Goal: Transaction & Acquisition: Purchase product/service

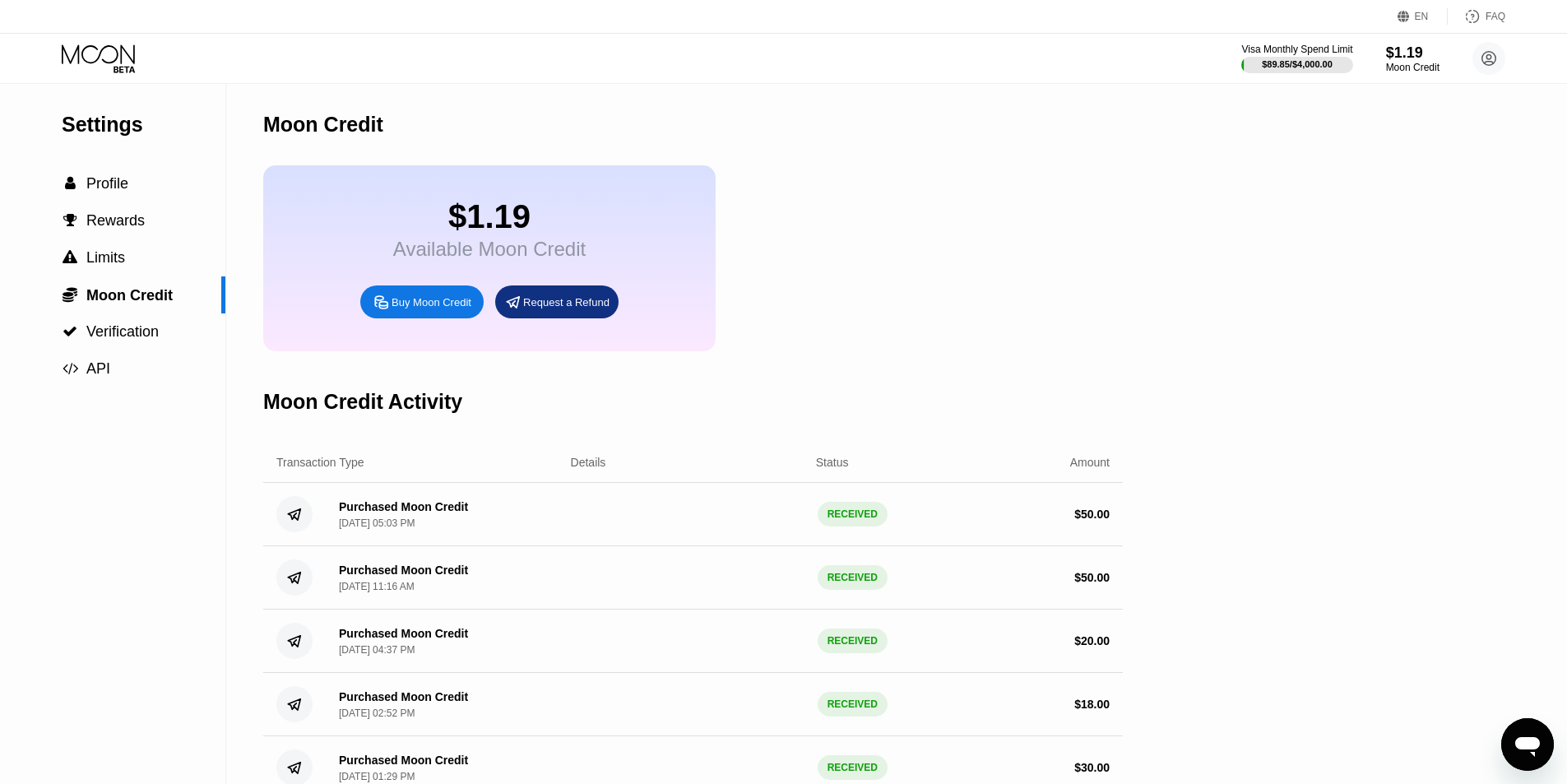
click at [122, 63] on icon at bounding box center [98, 54] width 73 height 19
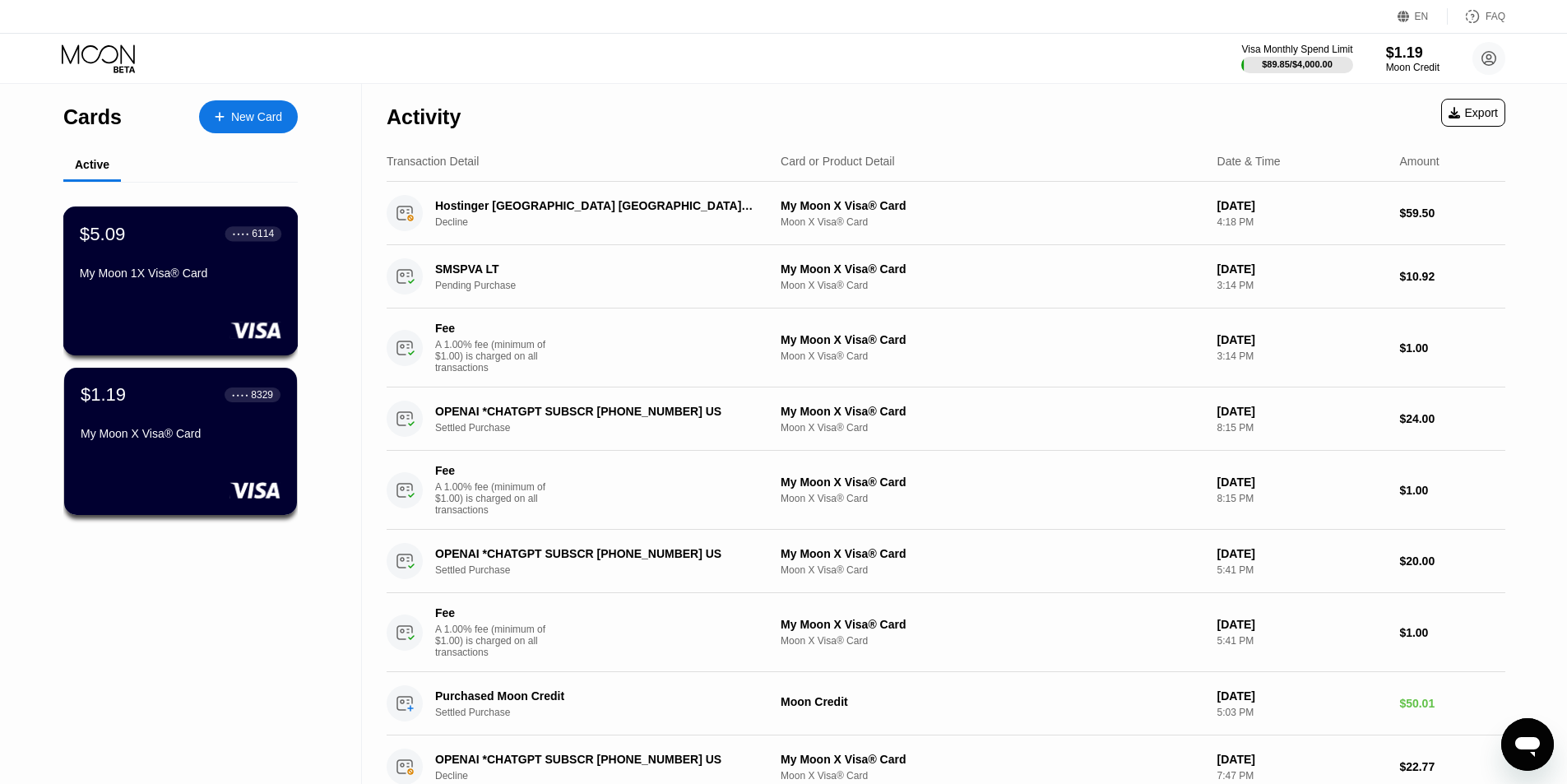
click at [203, 277] on div "My Moon 1X Visa® Card" at bounding box center [181, 273] width 202 height 13
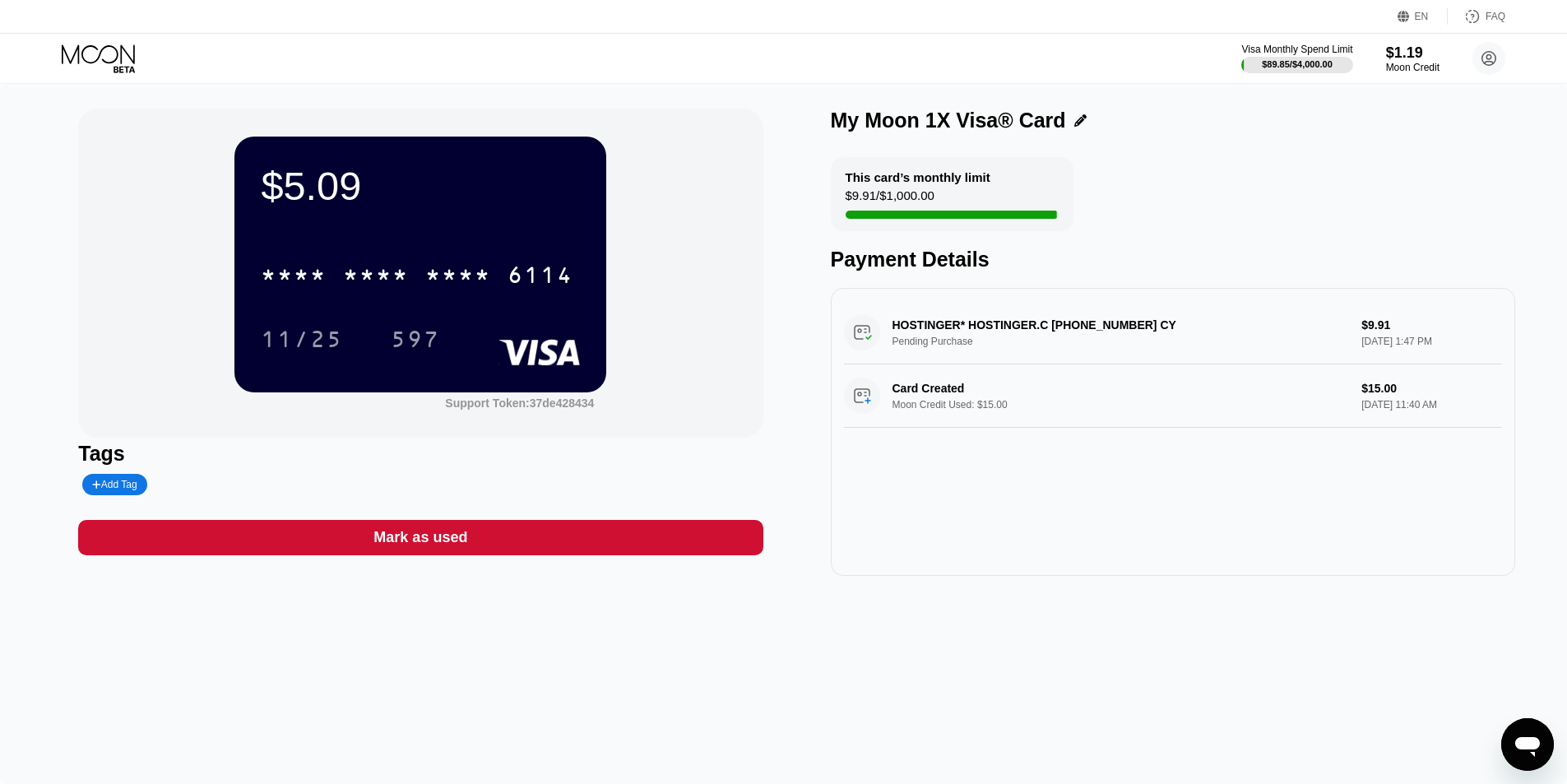
drag, startPoint x: 1159, startPoint y: 320, endPoint x: 841, endPoint y: 316, distance: 318.0
click at [837, 317] on div "HOSTINGER* HOSTINGER.C +37064503378 CY Pending Purchase $9.91 Sep 15, 2025 1:47…" at bounding box center [1173, 431] width 684 height 288
click at [116, 60] on icon at bounding box center [100, 58] width 77 height 29
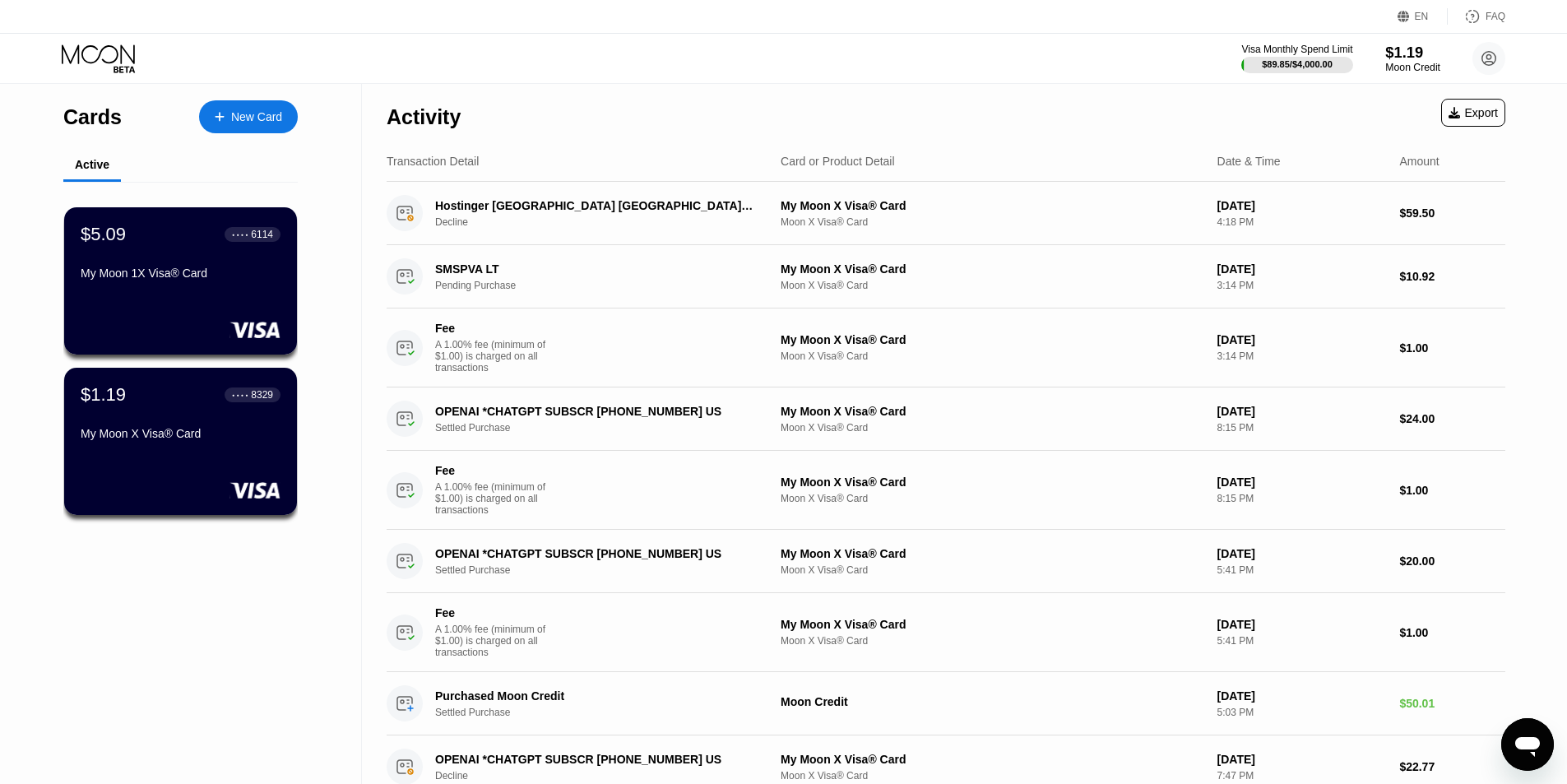
click at [1404, 59] on div "$1.19" at bounding box center [1412, 52] width 55 height 17
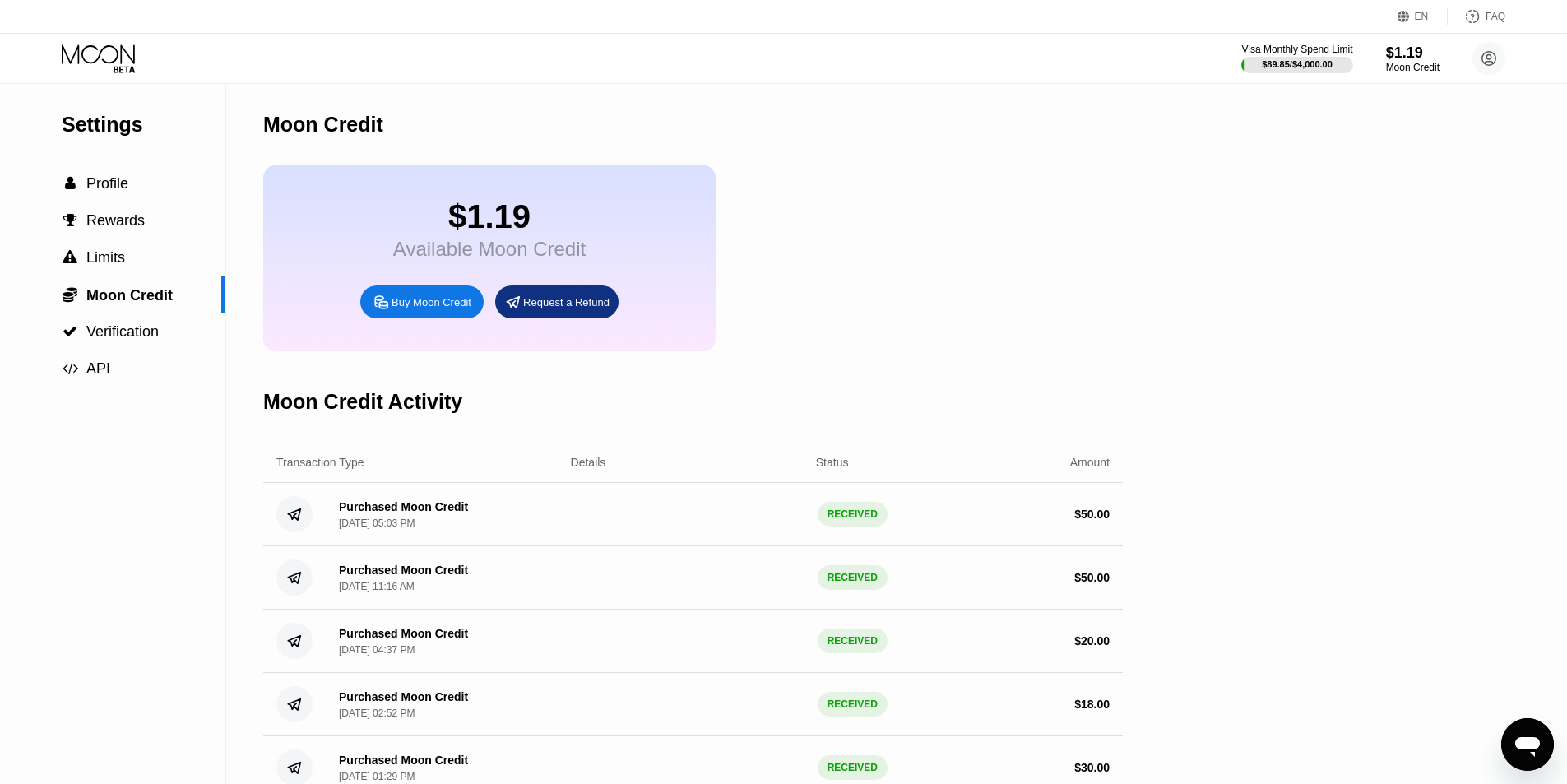
click at [430, 309] on div "Buy Moon Credit" at bounding box center [431, 302] width 80 height 14
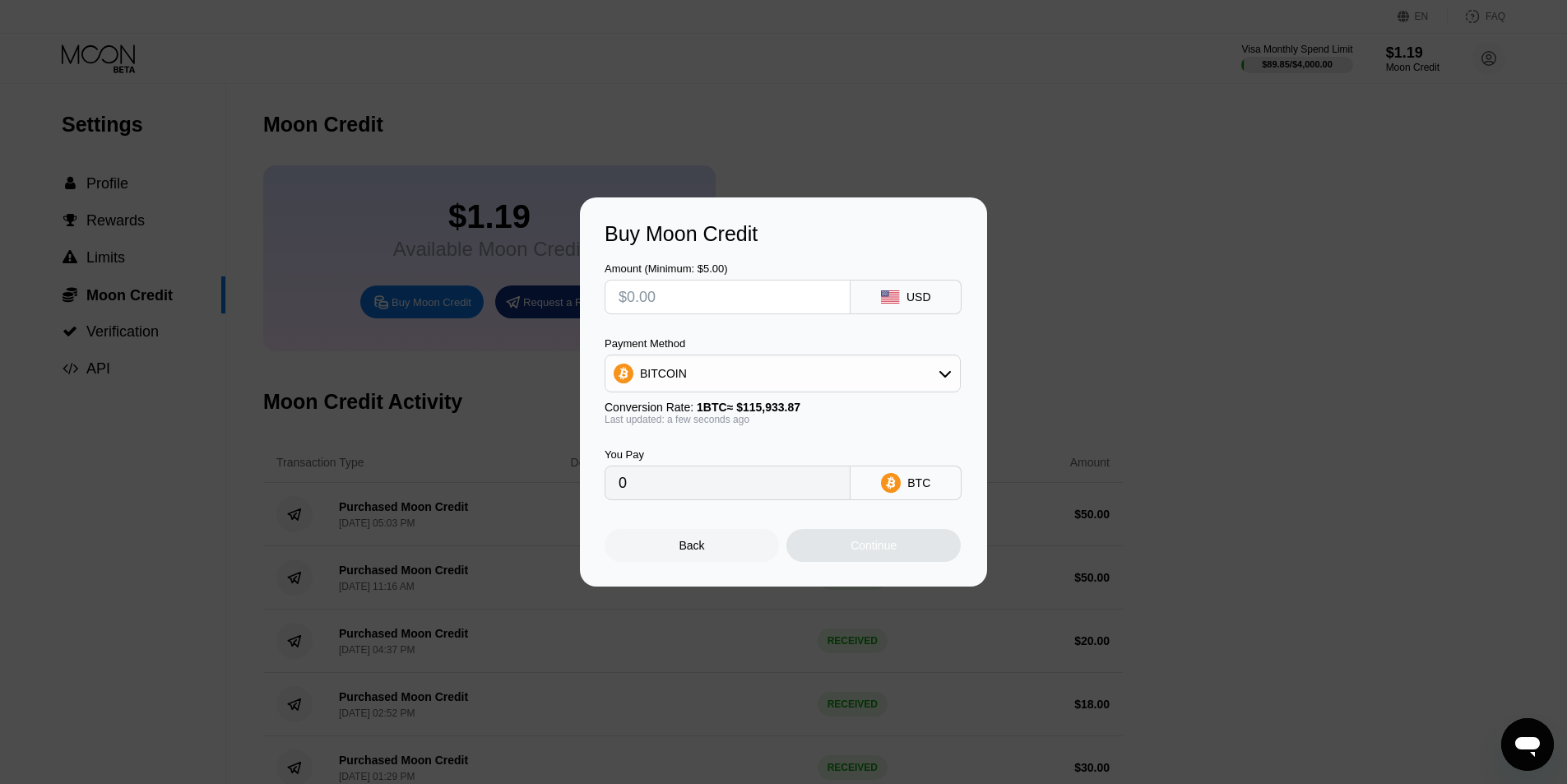
click at [748, 285] on input "text" at bounding box center [727, 297] width 218 height 33
click at [768, 362] on div "BITCOIN" at bounding box center [783, 374] width 355 height 33
click at [681, 456] on span "USDT on TRON" at bounding box center [686, 455] width 83 height 13
type input "0.00"
click at [710, 302] on input "text" at bounding box center [727, 297] width 218 height 33
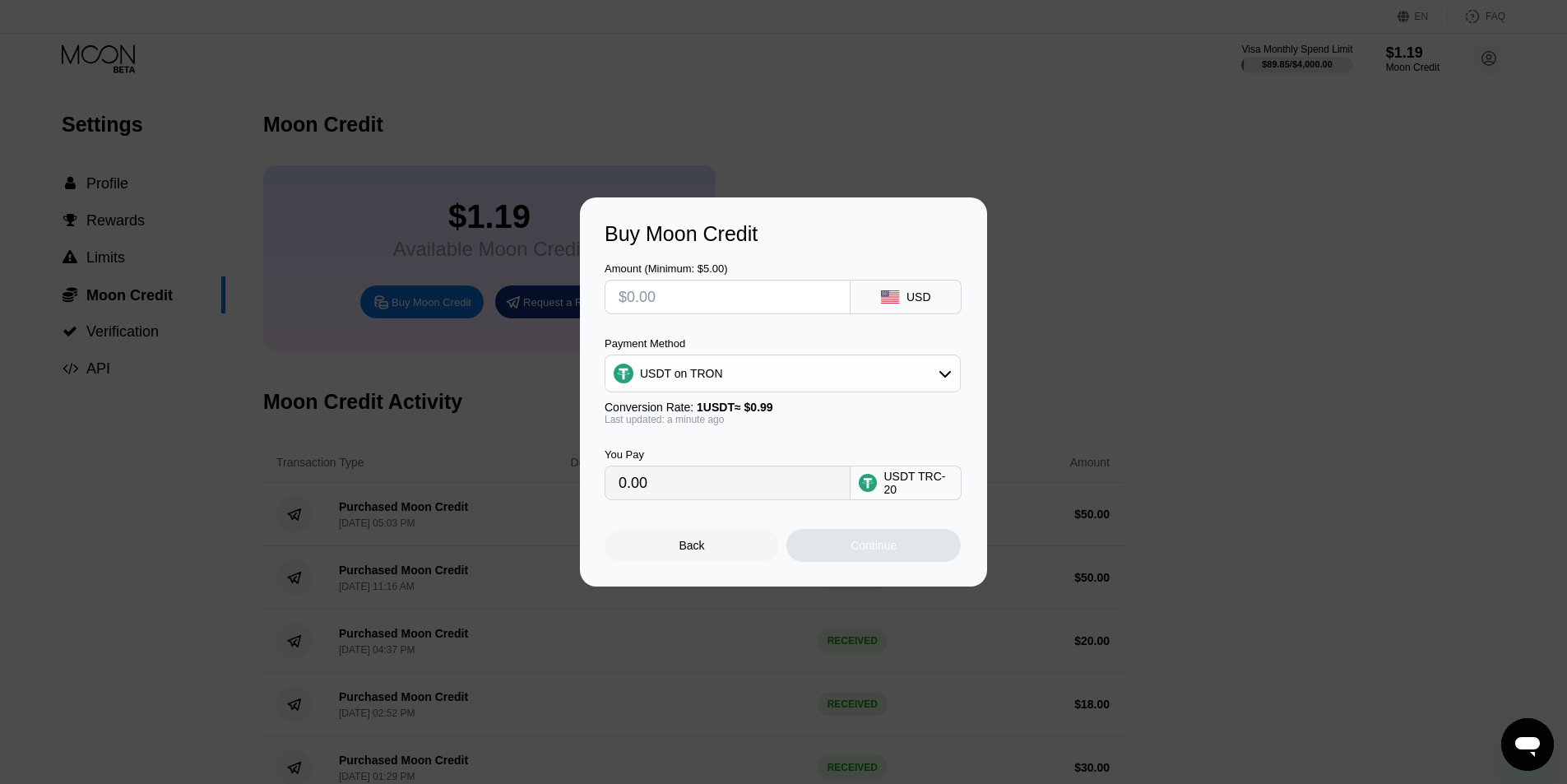
type input "$1"
type input "1.01"
type input "$11"
type input "11.11"
type input "$110"
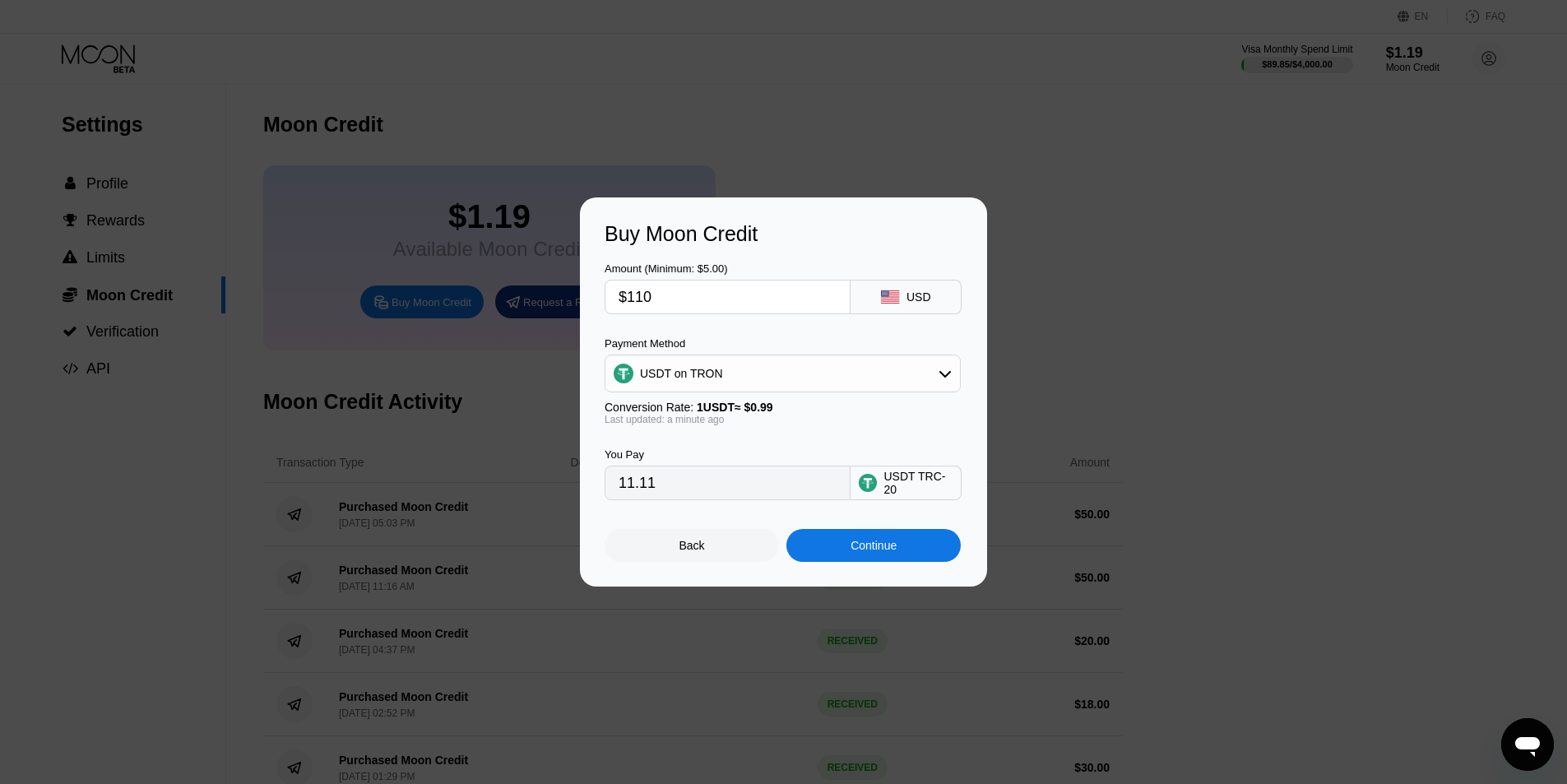
type input "111.11"
type input "$110"
click at [746, 485] on input "111.11" at bounding box center [727, 482] width 218 height 33
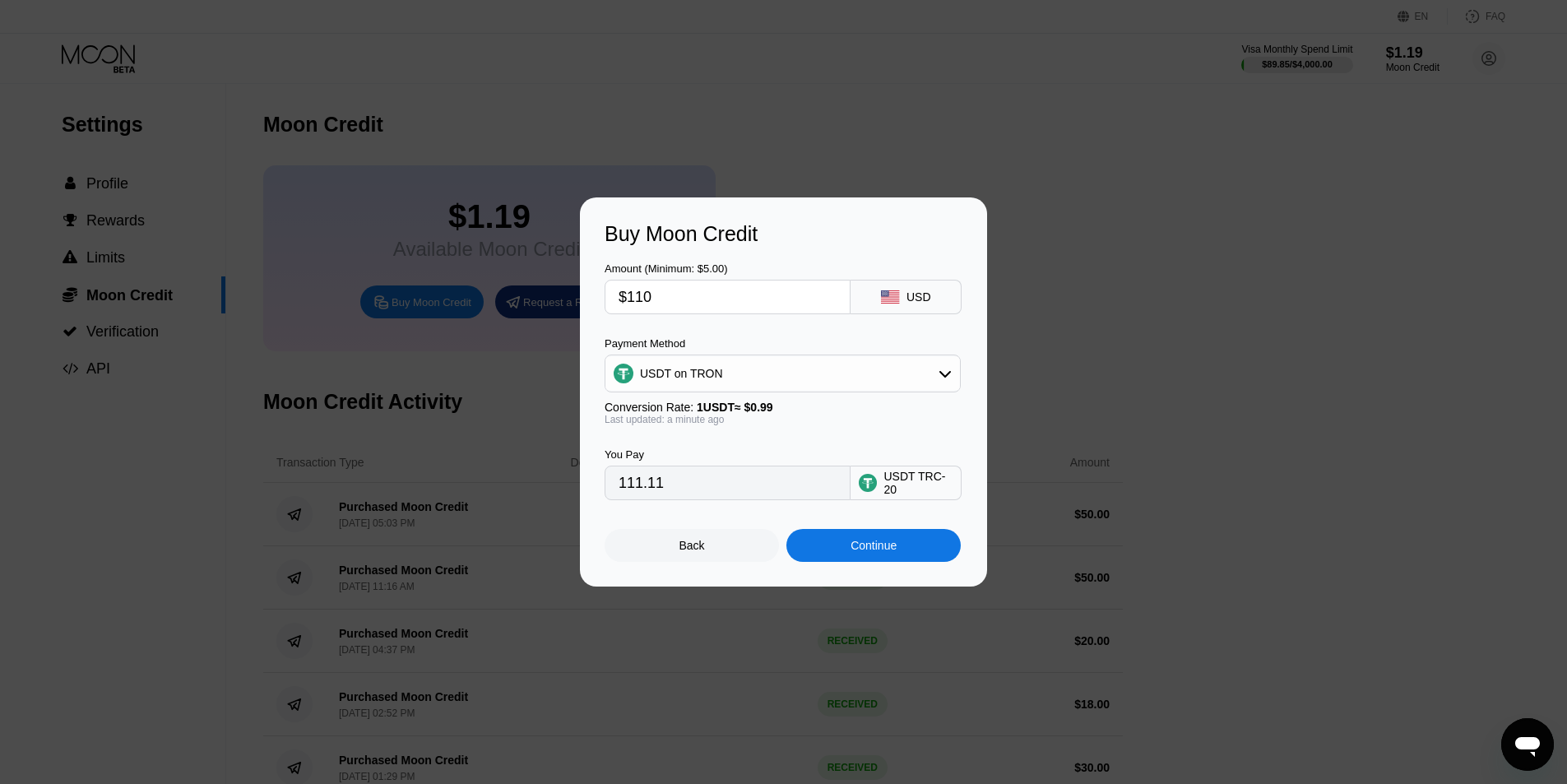
drag, startPoint x: 804, startPoint y: 433, endPoint x: 849, endPoint y: 440, distance: 45.5
click at [819, 429] on div "Amount (Minimum: $5.00) $110 USD Payment Method USDT on TRON Conversion Rate: 1…" at bounding box center [784, 373] width 358 height 254
click at [862, 548] on div "Continue" at bounding box center [873, 545] width 46 height 13
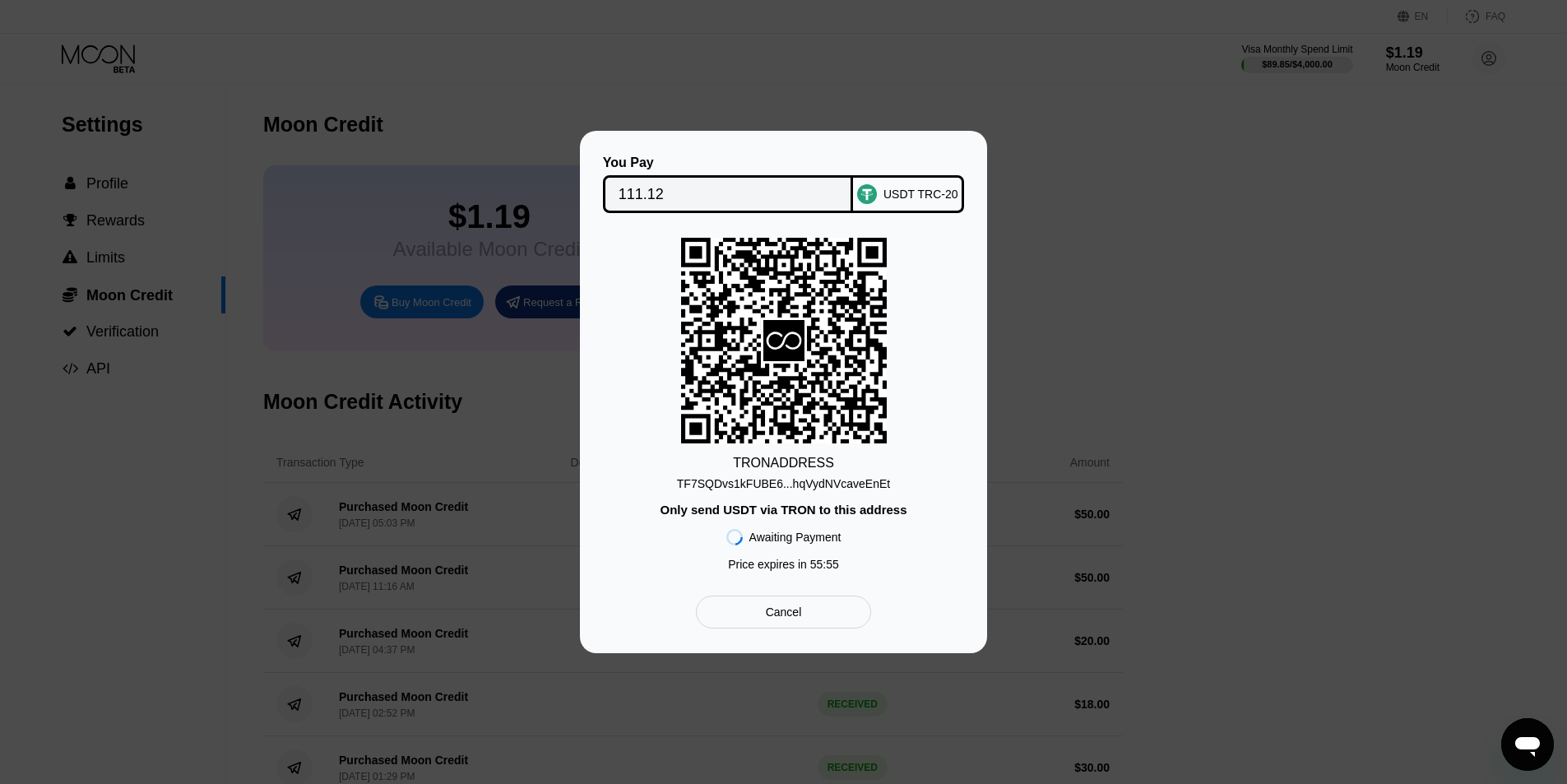
click at [858, 484] on div "TF7SQDvs1kFUBE6...hqVydNVcaveEnEt" at bounding box center [784, 483] width 213 height 13
drag, startPoint x: 638, startPoint y: 276, endPoint x: 679, endPoint y: 257, distance: 45.2
click at [640, 275] on div "TRON ADDRESS TF7SQDvs1kFUBE6...hqVydNVcaveEnEt Only send USDT via TRON to this …" at bounding box center [784, 408] width 358 height 342
click at [823, 618] on div "Cancel" at bounding box center [784, 612] width 176 height 33
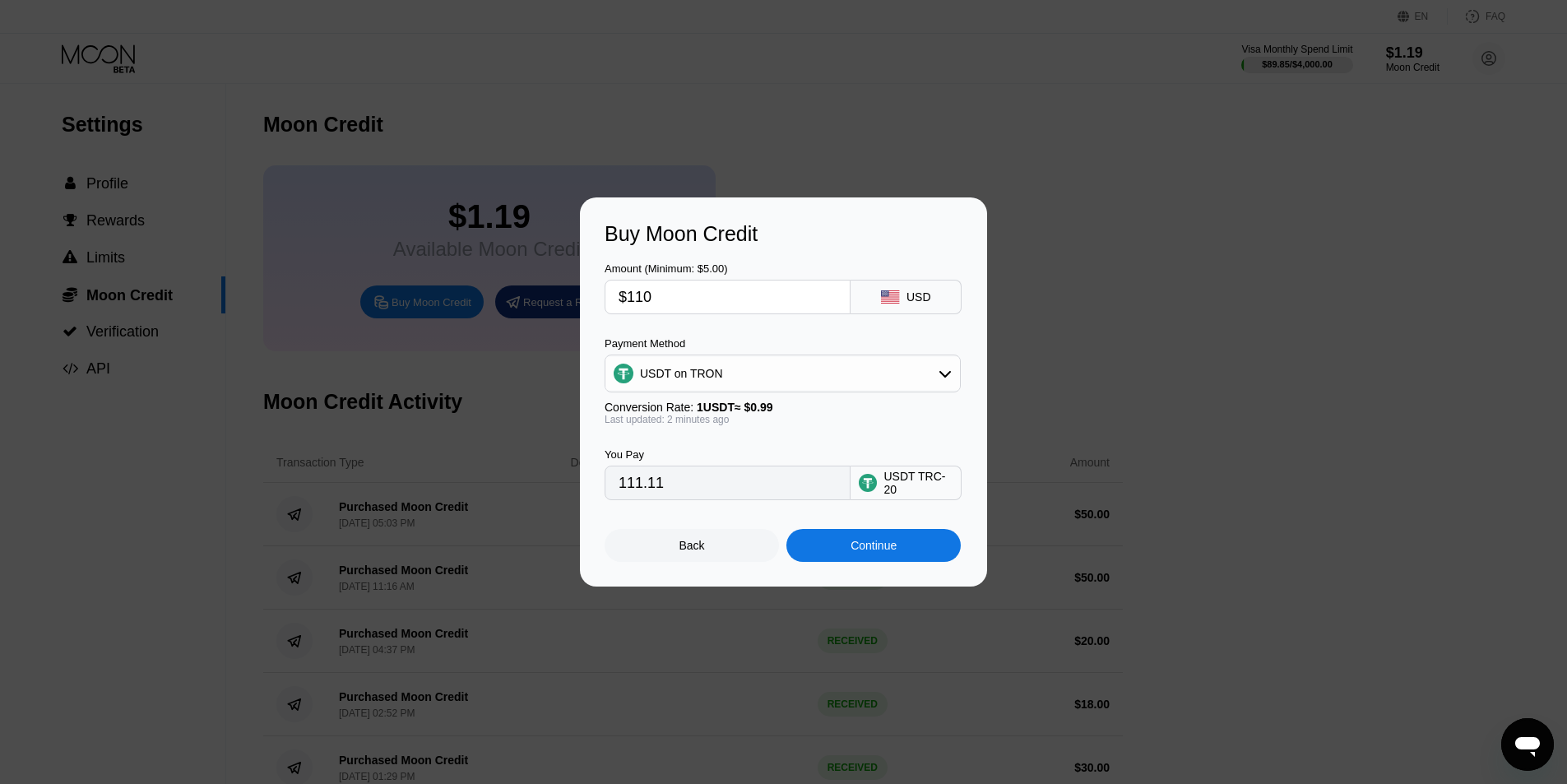
drag, startPoint x: 733, startPoint y: 556, endPoint x: 772, endPoint y: 538, distance: 43.0
click at [741, 556] on div "Back" at bounding box center [691, 545] width 175 height 33
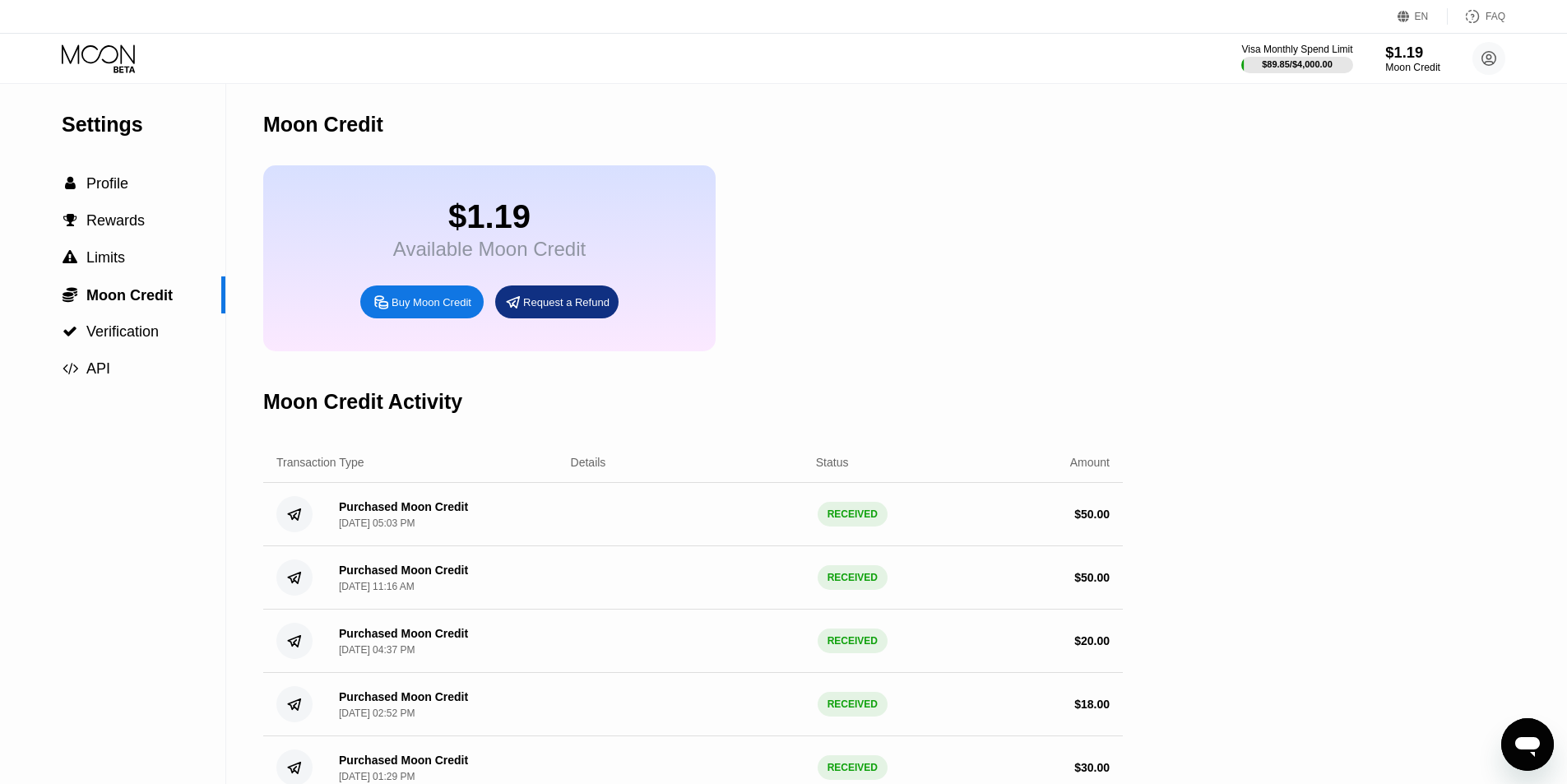
click at [1397, 70] on div "Moon Credit" at bounding box center [1412, 67] width 55 height 11
click at [1394, 73] on div "Moon Credit" at bounding box center [1412, 67] width 55 height 11
click at [1417, 50] on div "$1.19" at bounding box center [1412, 53] width 53 height 17
click at [1404, 57] on div "$1.19" at bounding box center [1412, 52] width 55 height 17
click at [1405, 57] on div "$1.19" at bounding box center [1412, 52] width 55 height 17
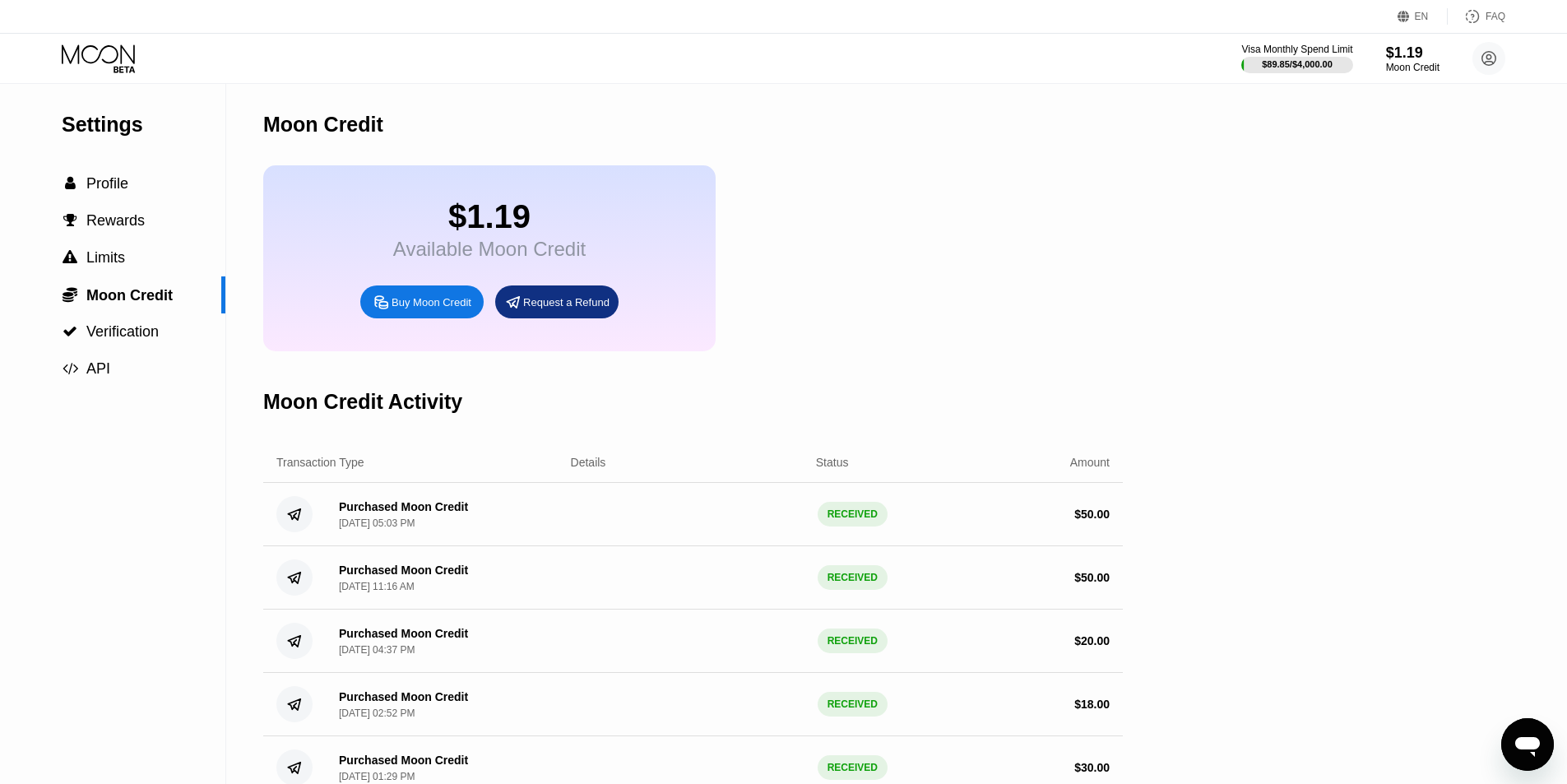
click at [399, 305] on div "Buy Moon Credit" at bounding box center [422, 302] width 123 height 33
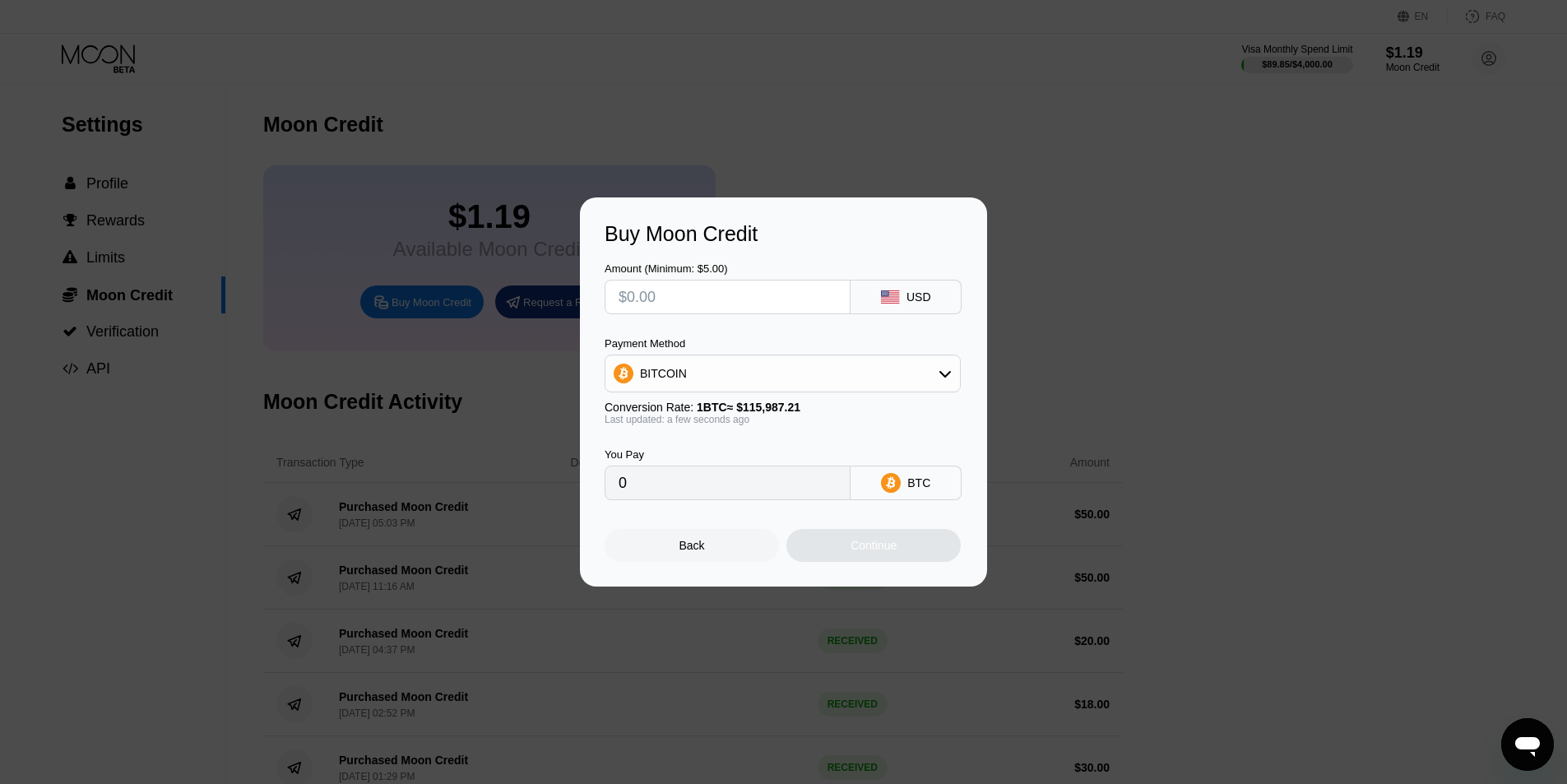
click at [751, 289] on input "text" at bounding box center [727, 297] width 218 height 33
type input "$1"
type input "0.00000863"
type input "$11"
type input "0.00009484"
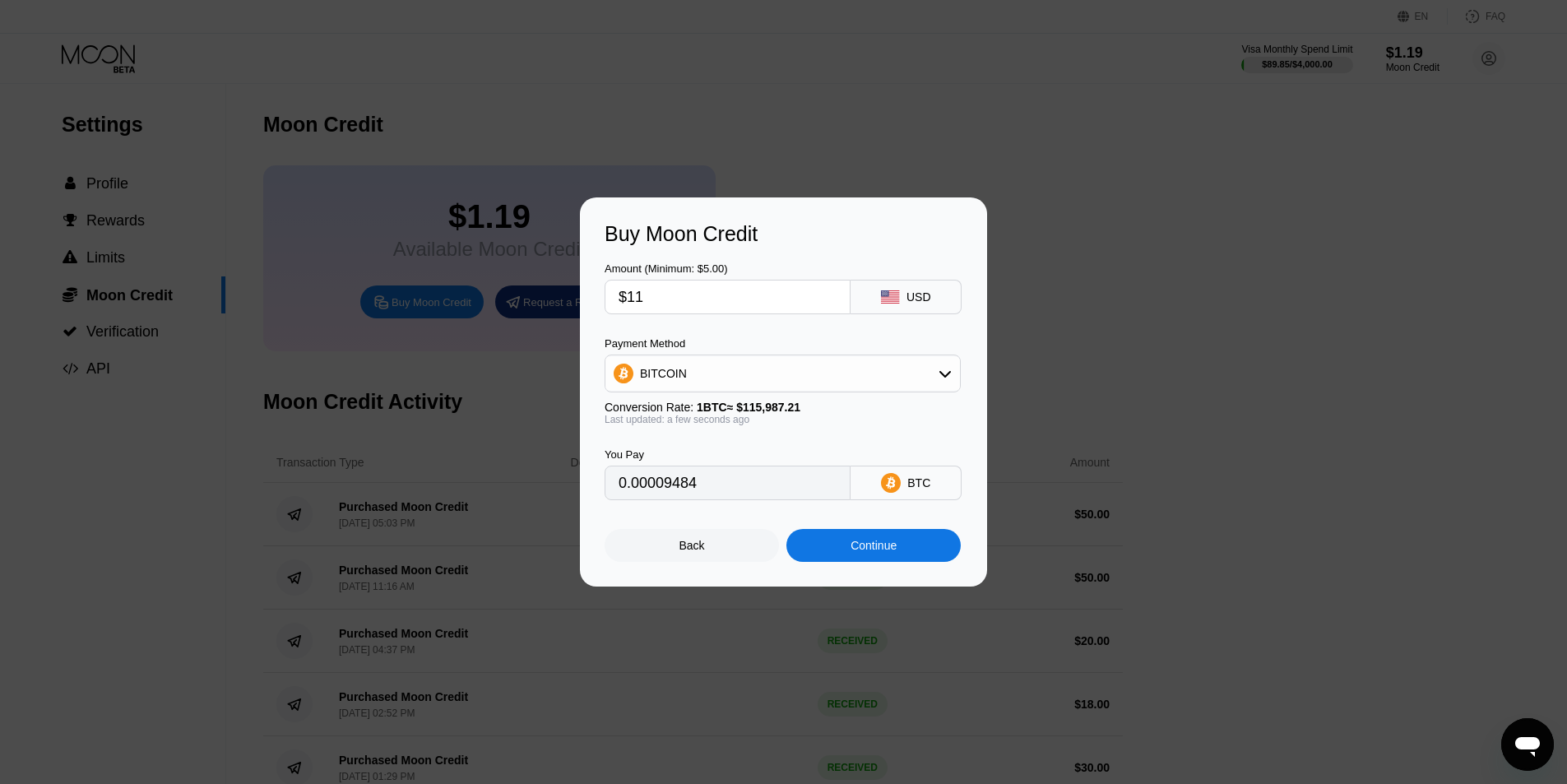
type input "$110"
type input "0.00094839"
type input "$110"
click at [772, 488] on input "0.00094839" at bounding box center [727, 482] width 218 height 33
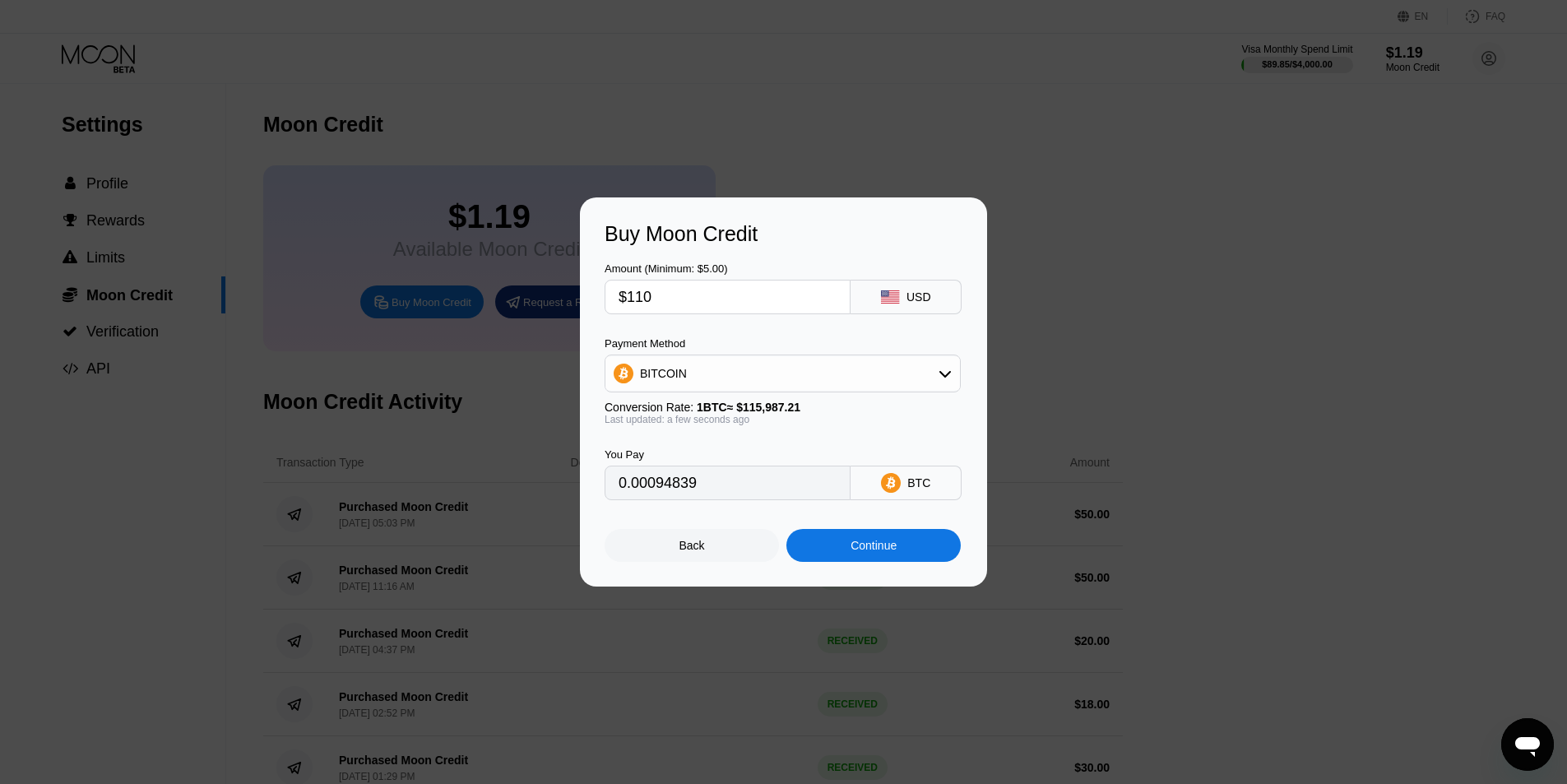
click at [772, 488] on input "0.00094839" at bounding box center [727, 482] width 218 height 33
click at [876, 547] on div "Continue" at bounding box center [873, 545] width 46 height 13
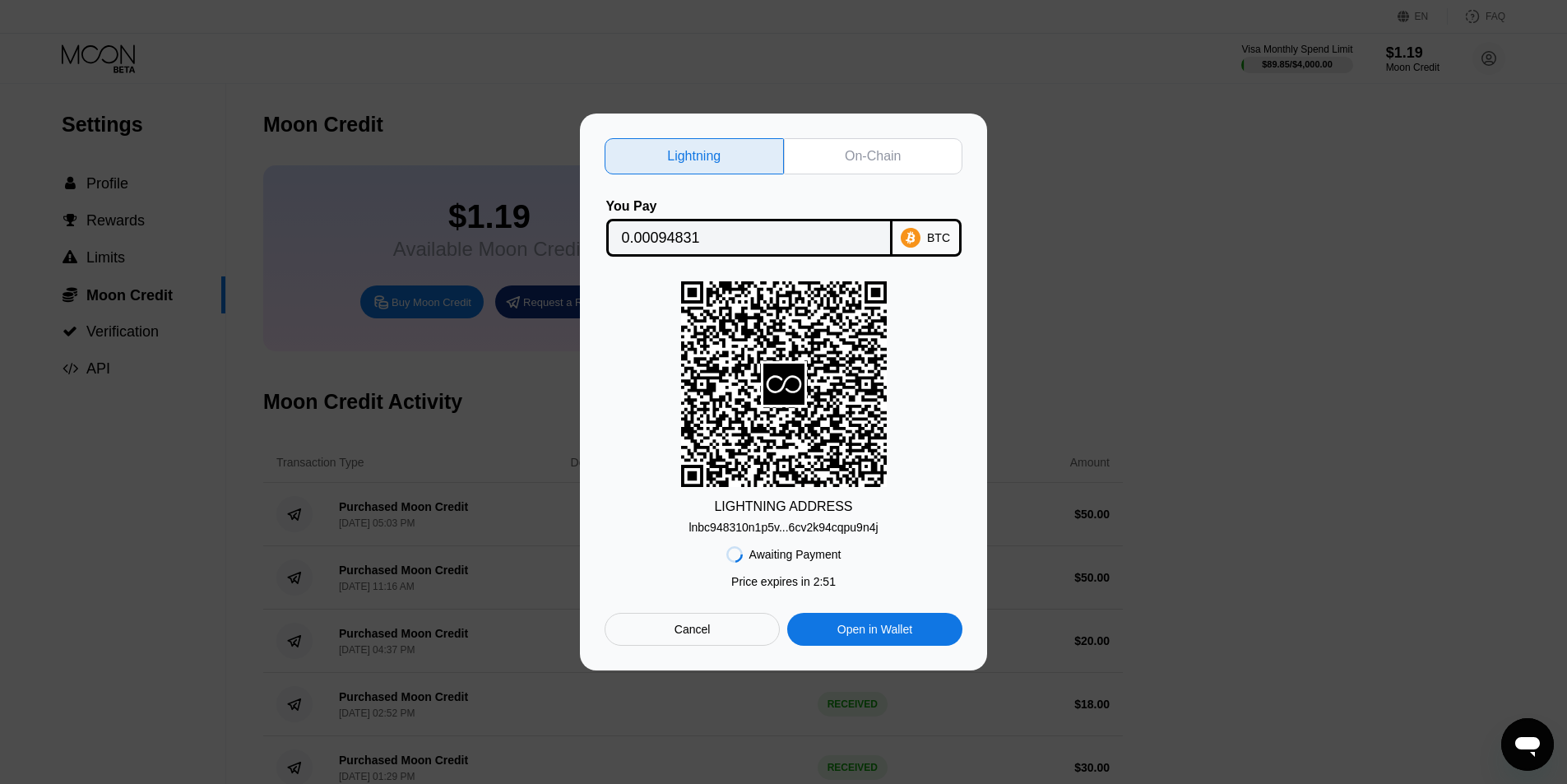
drag, startPoint x: 617, startPoint y: 302, endPoint x: 635, endPoint y: 302, distance: 18.0
click at [617, 302] on div "LIGHTNING ADDRESS lnbc948310n1p5v...6cv2k94cqpu9n4j" at bounding box center [784, 408] width 358 height 252
click at [800, 528] on div "lnbc948310n1p5v...6cv2k94cqpu9n4j" at bounding box center [784, 527] width 190 height 13
drag, startPoint x: 630, startPoint y: 355, endPoint x: 649, endPoint y: 345, distance: 21.5
click at [630, 355] on div "LIGHTNING ADDRESS lnbc948310n1p5v...6cv2k94cqpu9n4j" at bounding box center [784, 408] width 358 height 252
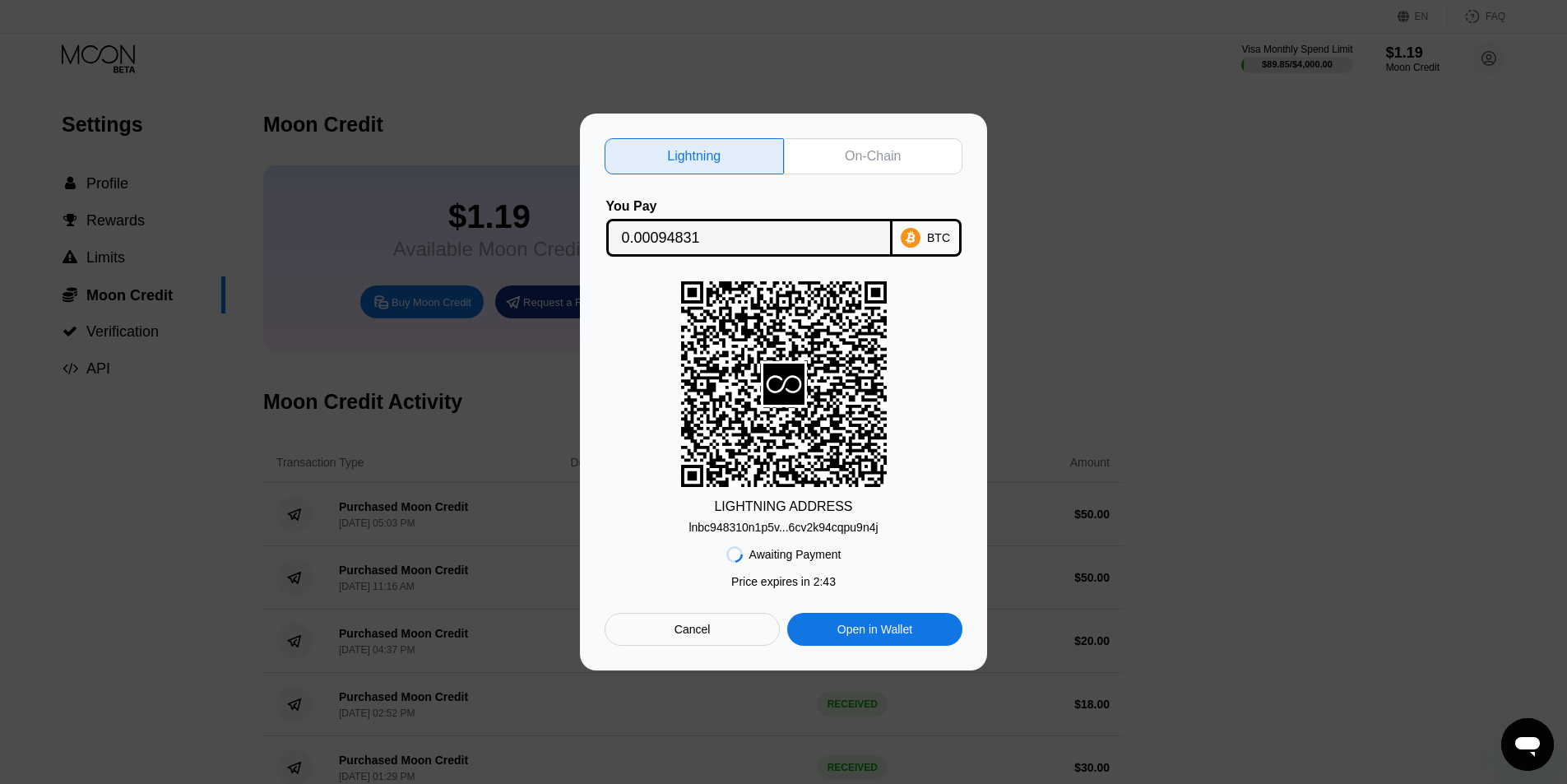
click at [845, 148] on div "On-Chain" at bounding box center [873, 156] width 56 height 17
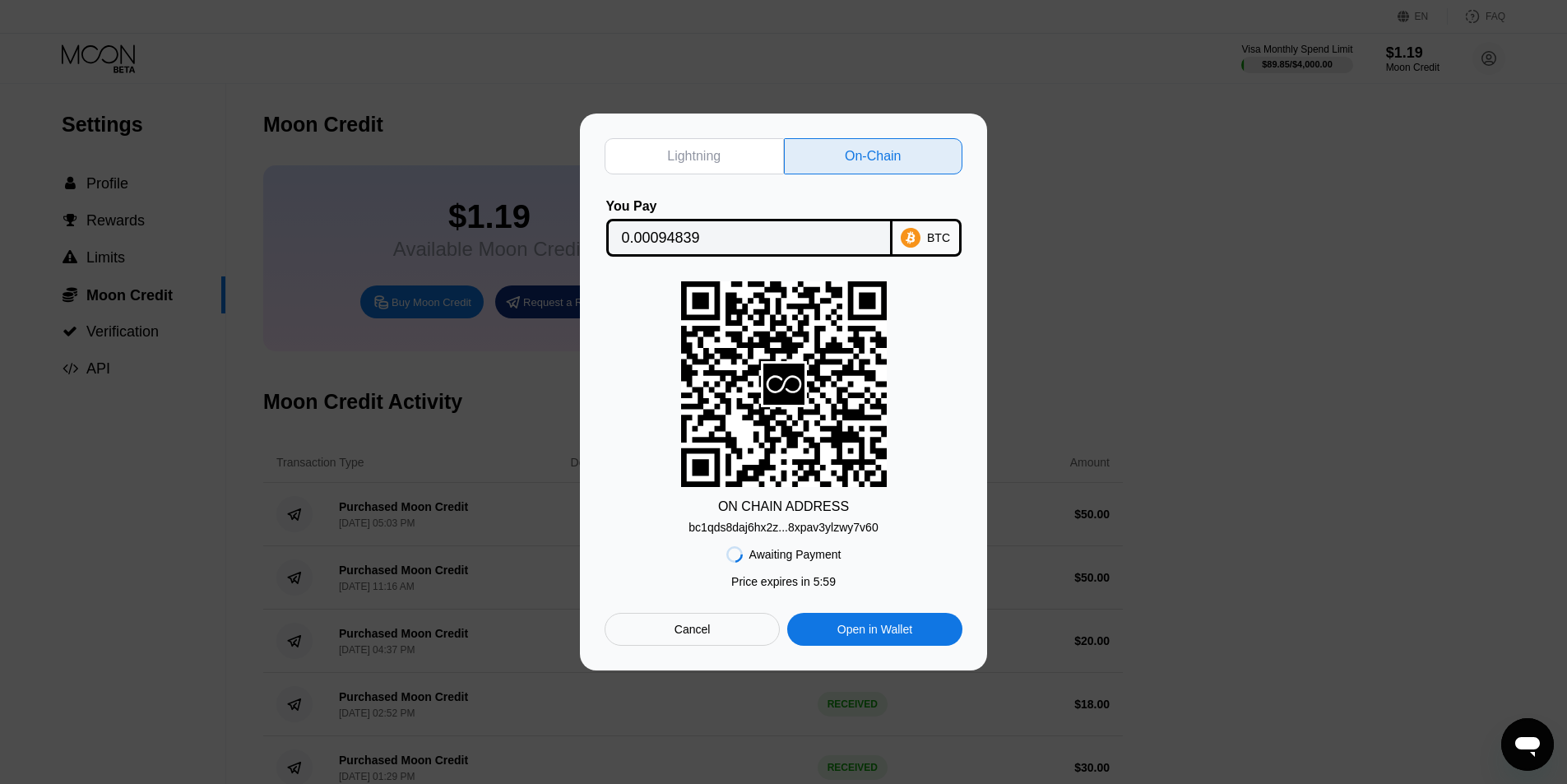
click at [723, 233] on input "0.00094839" at bounding box center [749, 237] width 255 height 33
drag, startPoint x: 938, startPoint y: 333, endPoint x: 882, endPoint y: 415, distance: 99.3
click at [938, 335] on div "ON CHAIN ADDRESS bc1qds8daj6hx2z...8xpav3ylzwy7v60" at bounding box center [784, 408] width 358 height 252
click at [843, 531] on div "bc1qds8daj6hx2z...8xpav3ylzwy7v60" at bounding box center [784, 527] width 190 height 13
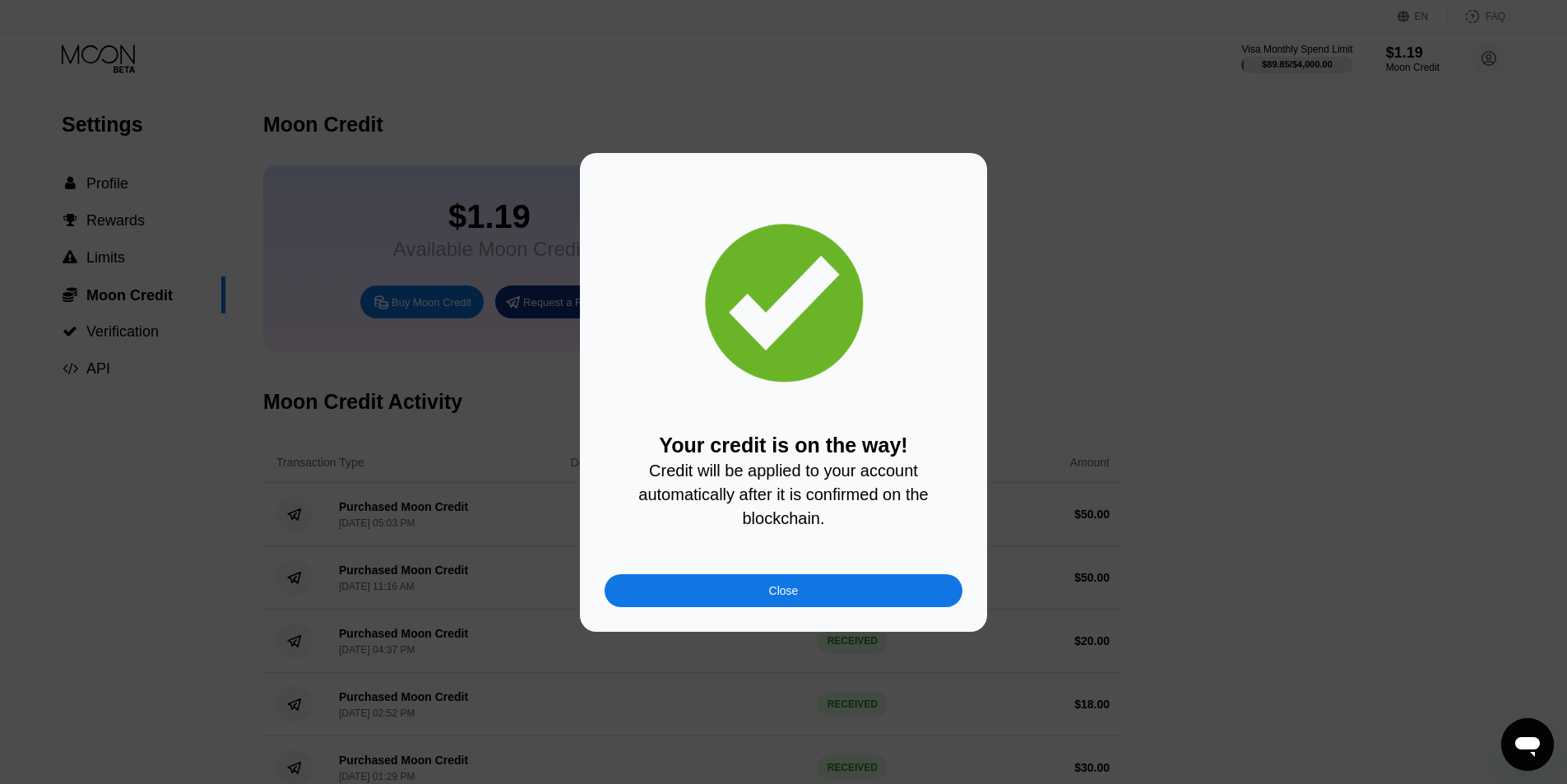
click at [796, 589] on div "Close" at bounding box center [784, 590] width 30 height 13
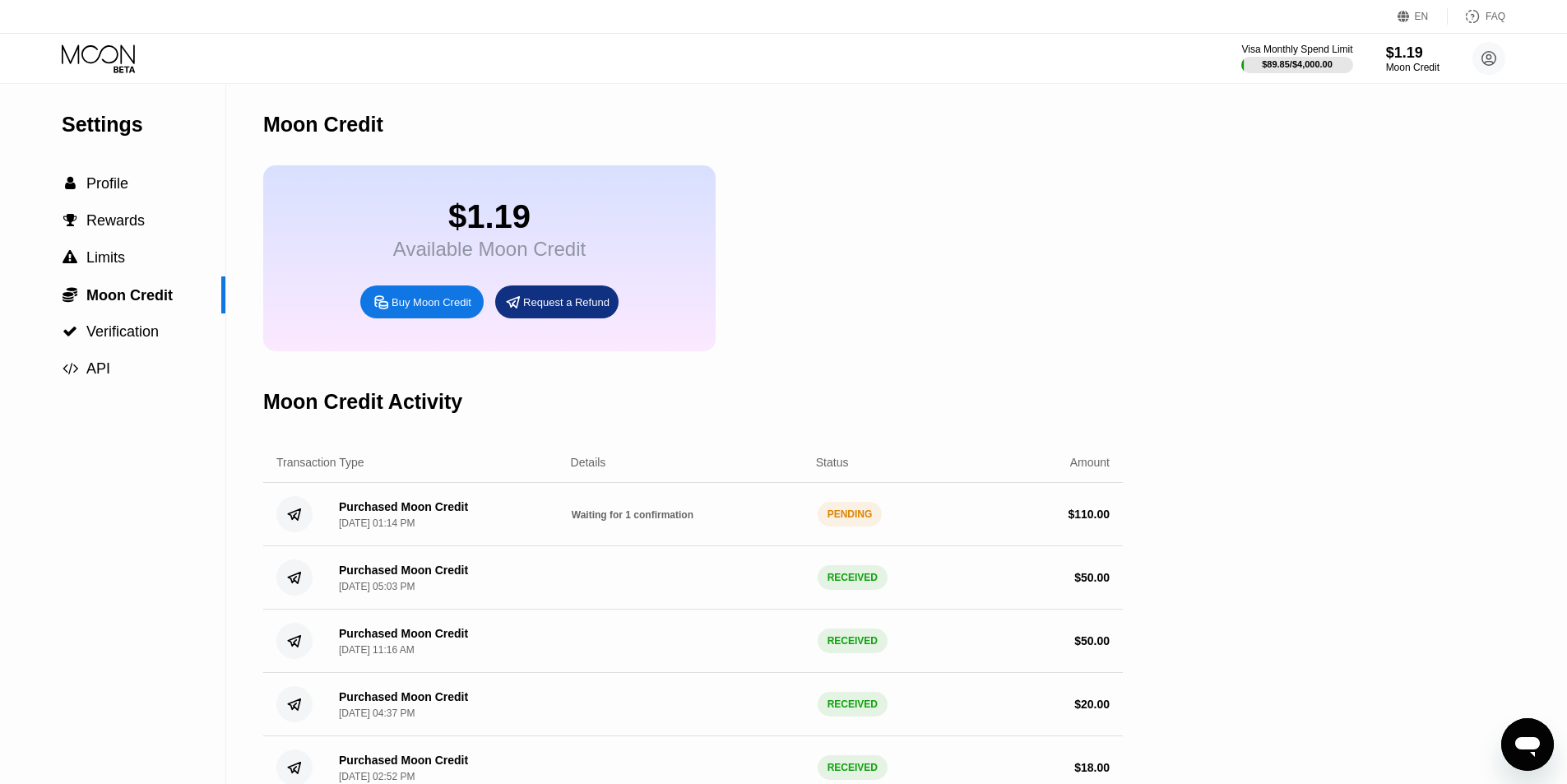
drag, startPoint x: 981, startPoint y: 528, endPoint x: 1021, endPoint y: 521, distance: 40.6
click at [1021, 521] on div "Purchased Moon Credit Sep 19, 2025, 01:14 PM Waiting for 1 confirmation PENDING…" at bounding box center [693, 514] width 860 height 63
click at [635, 521] on div "Waiting for 1 confirmation" at bounding box center [689, 514] width 233 height 13
click at [635, 521] on span "Waiting for 1 confirmation" at bounding box center [633, 515] width 122 height 11
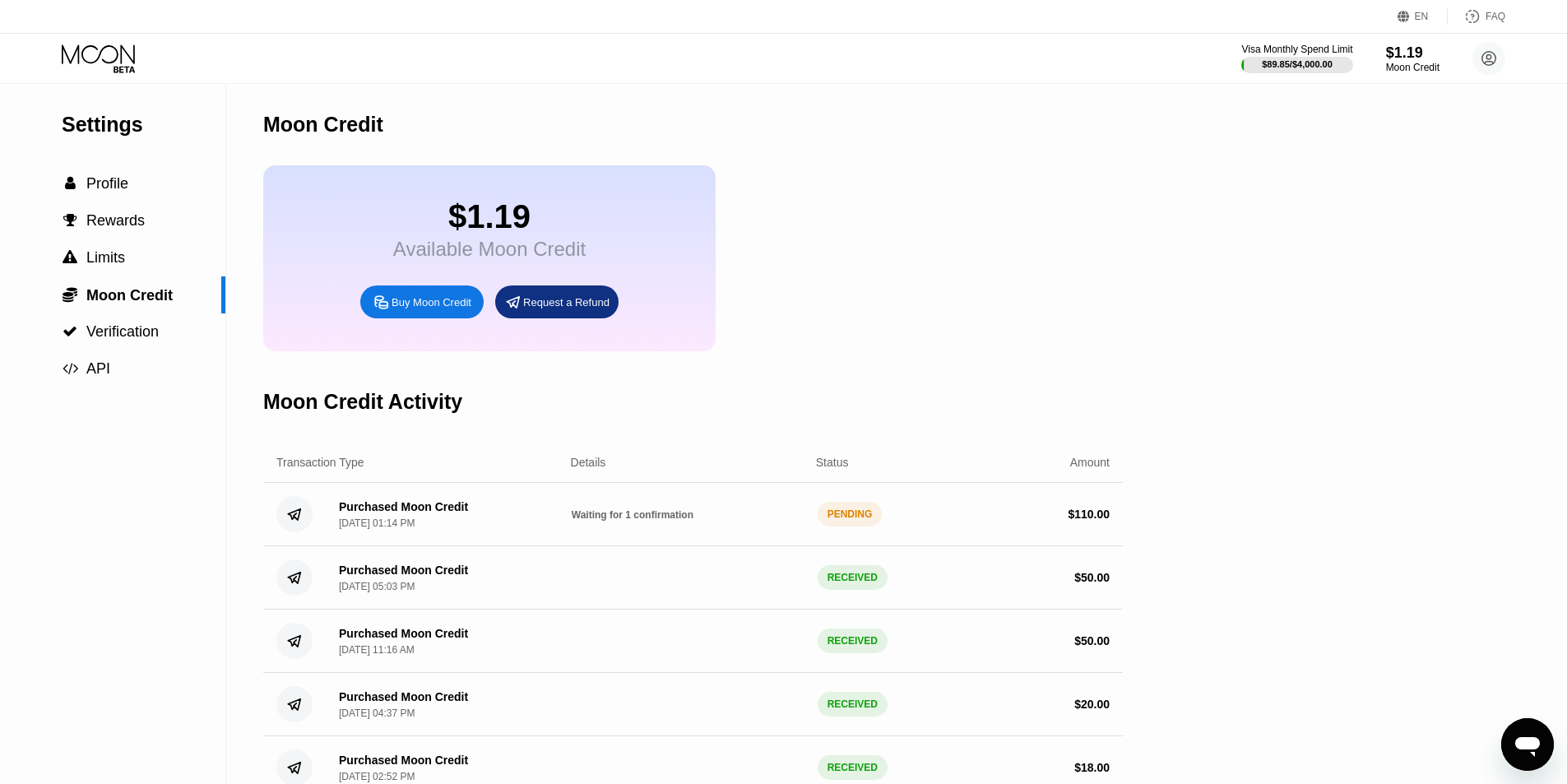
drag, startPoint x: 476, startPoint y: 527, endPoint x: 940, endPoint y: 500, distance: 464.8
click at [962, 508] on div "Purchased Moon Credit Sep 19, 2025, 01:14 PM Waiting for 1 confirmation PENDING…" at bounding box center [693, 514] width 860 height 63
drag, startPoint x: 830, startPoint y: 393, endPoint x: 766, endPoint y: 408, distance: 65.7
click at [829, 393] on div "Moon Credit Activity" at bounding box center [693, 402] width 860 height 82
click at [110, 375] on div " API" at bounding box center [112, 369] width 225 height 17
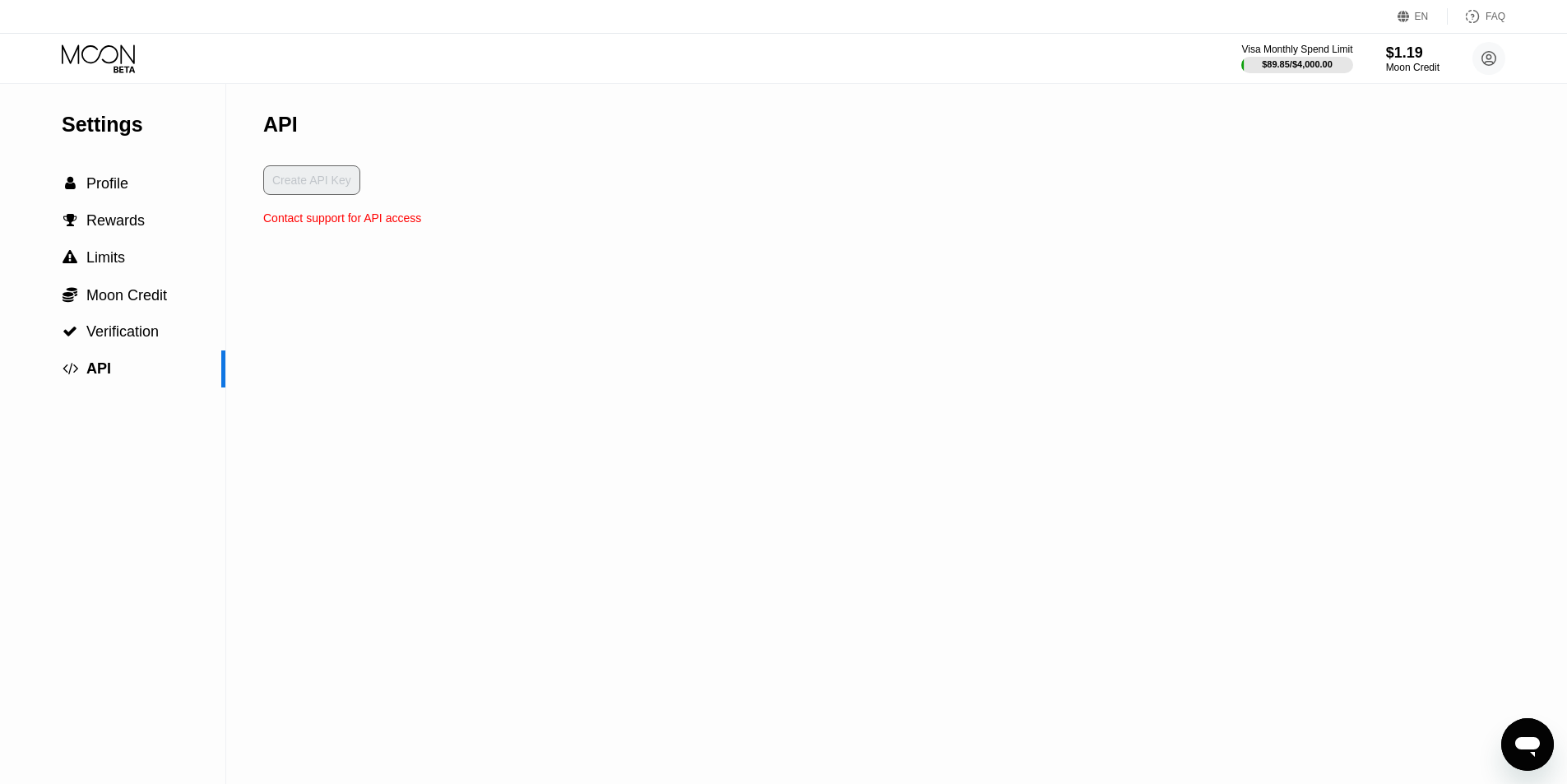
click at [350, 224] on div "Contact support for API access" at bounding box center [343, 217] width 158 height 13
click at [348, 224] on div "Contact support for API access" at bounding box center [343, 217] width 158 height 13
click at [342, 244] on div "API Create API Key Contact support for API access" at bounding box center [343, 433] width 158 height 700
click at [274, 362] on div "API Create API Key Contact support for API access" at bounding box center [343, 433] width 158 height 700
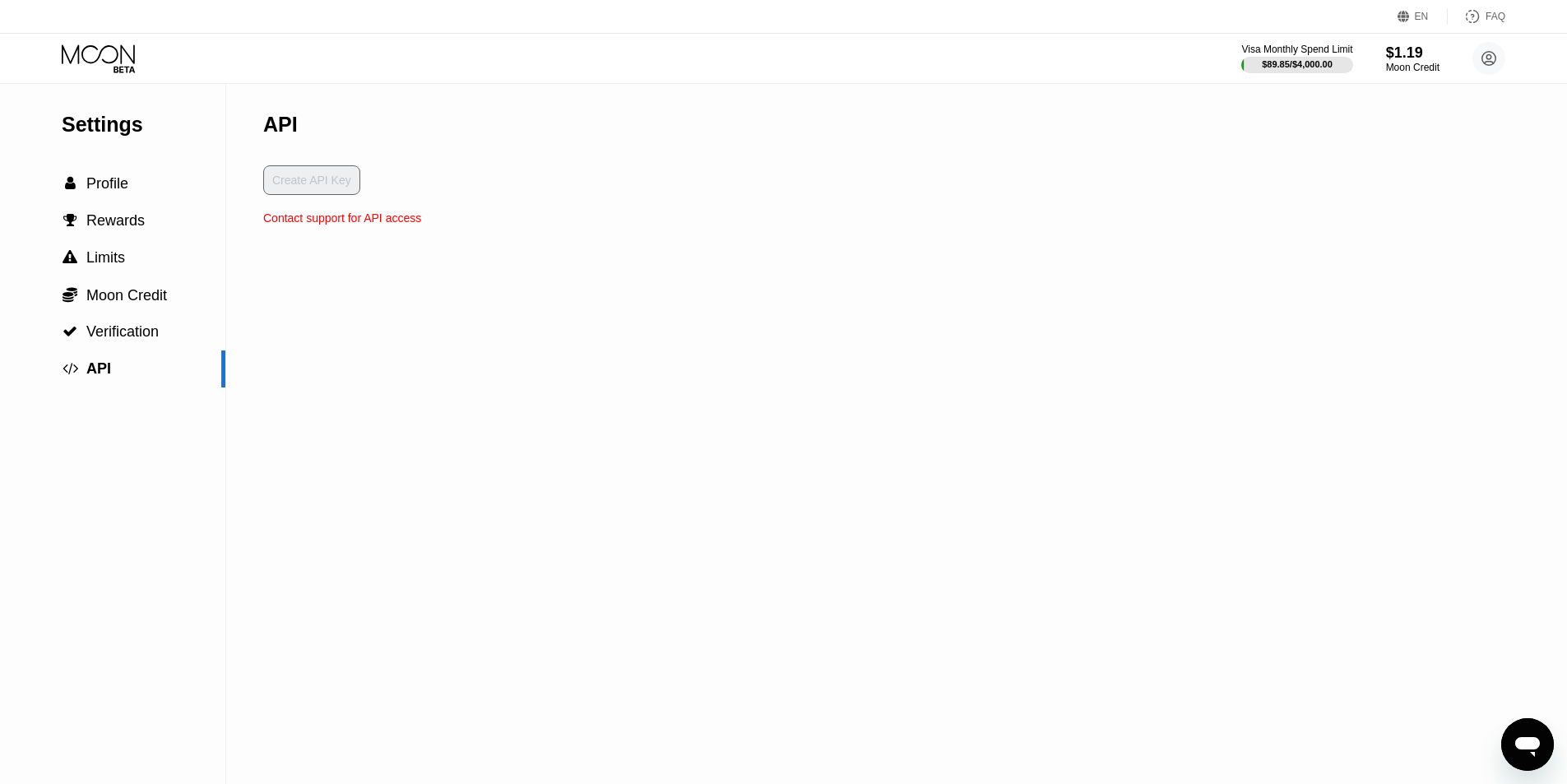
click at [196, 422] on div "Settings  Profile  Rewards  Limits  Moon Credit  Verification  API" at bounding box center [113, 433] width 226 height 700
click at [336, 224] on div "Contact support for API access" at bounding box center [343, 217] width 158 height 13
drag, startPoint x: 338, startPoint y: 228, endPoint x: 514, endPoint y: 208, distance: 177.1
click at [511, 209] on div "Settings  Profile  Rewards  Limits  Moon Credit  Verification  API API Cr…" at bounding box center [784, 433] width 1567 height 700
click at [514, 208] on div "Settings  Profile  Rewards  Limits  Moon Credit  Verification  API API Cr…" at bounding box center [784, 433] width 1567 height 700
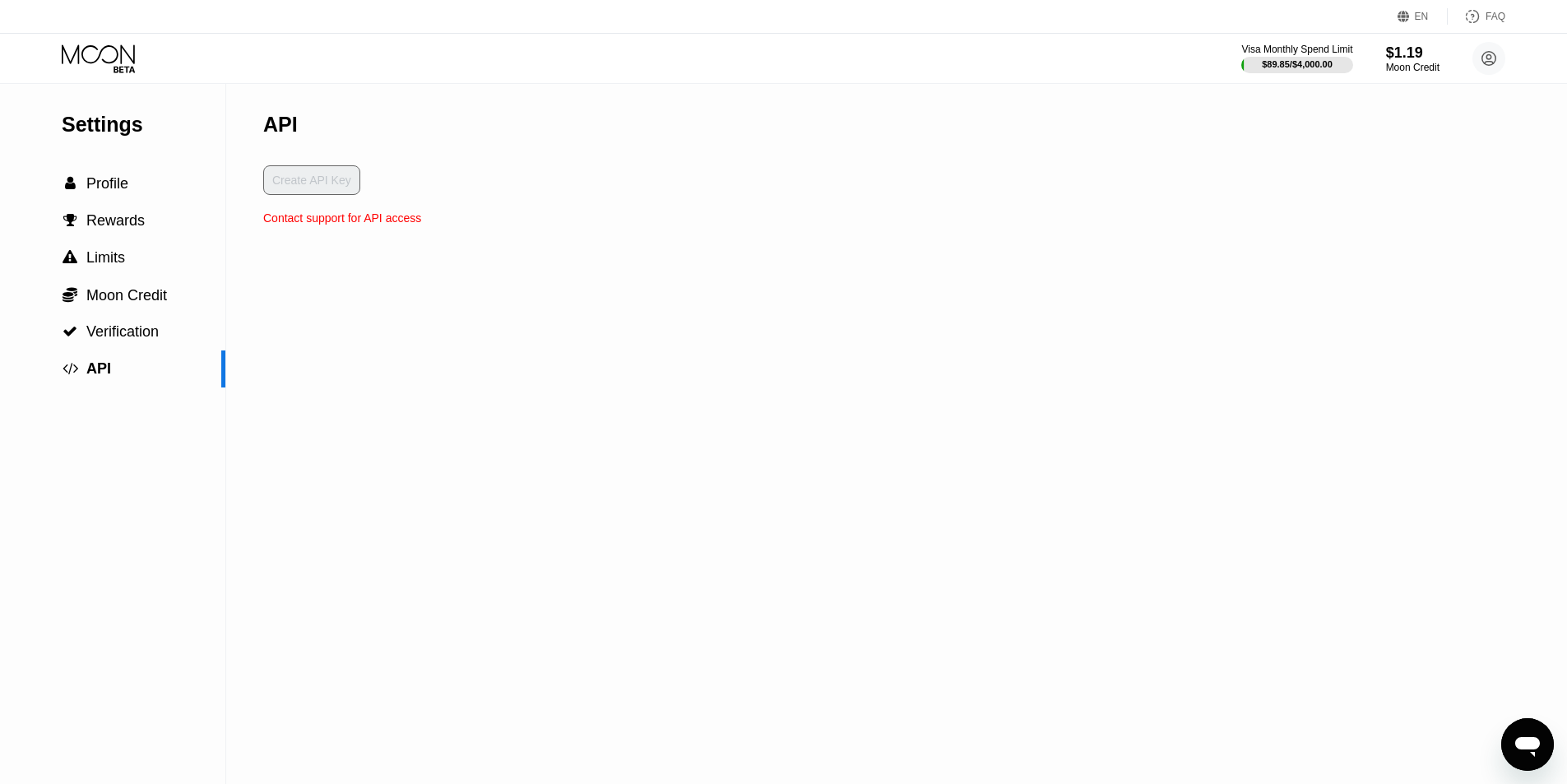
drag, startPoint x: 493, startPoint y: 233, endPoint x: 437, endPoint y: 311, distance: 96.0
click at [492, 233] on div "Settings  Profile  Rewards  Limits  Moon Credit  Verification  API API Cr…" at bounding box center [784, 433] width 1567 height 700
drag, startPoint x: 373, startPoint y: 242, endPoint x: 262, endPoint y: 248, distance: 111.2
click at [262, 248] on div "Settings  Profile  Rewards  Limits  Moon Credit  Verification  API API Cr…" at bounding box center [784, 433] width 1567 height 700
drag, startPoint x: 484, startPoint y: 242, endPoint x: 272, endPoint y: 243, distance: 212.0
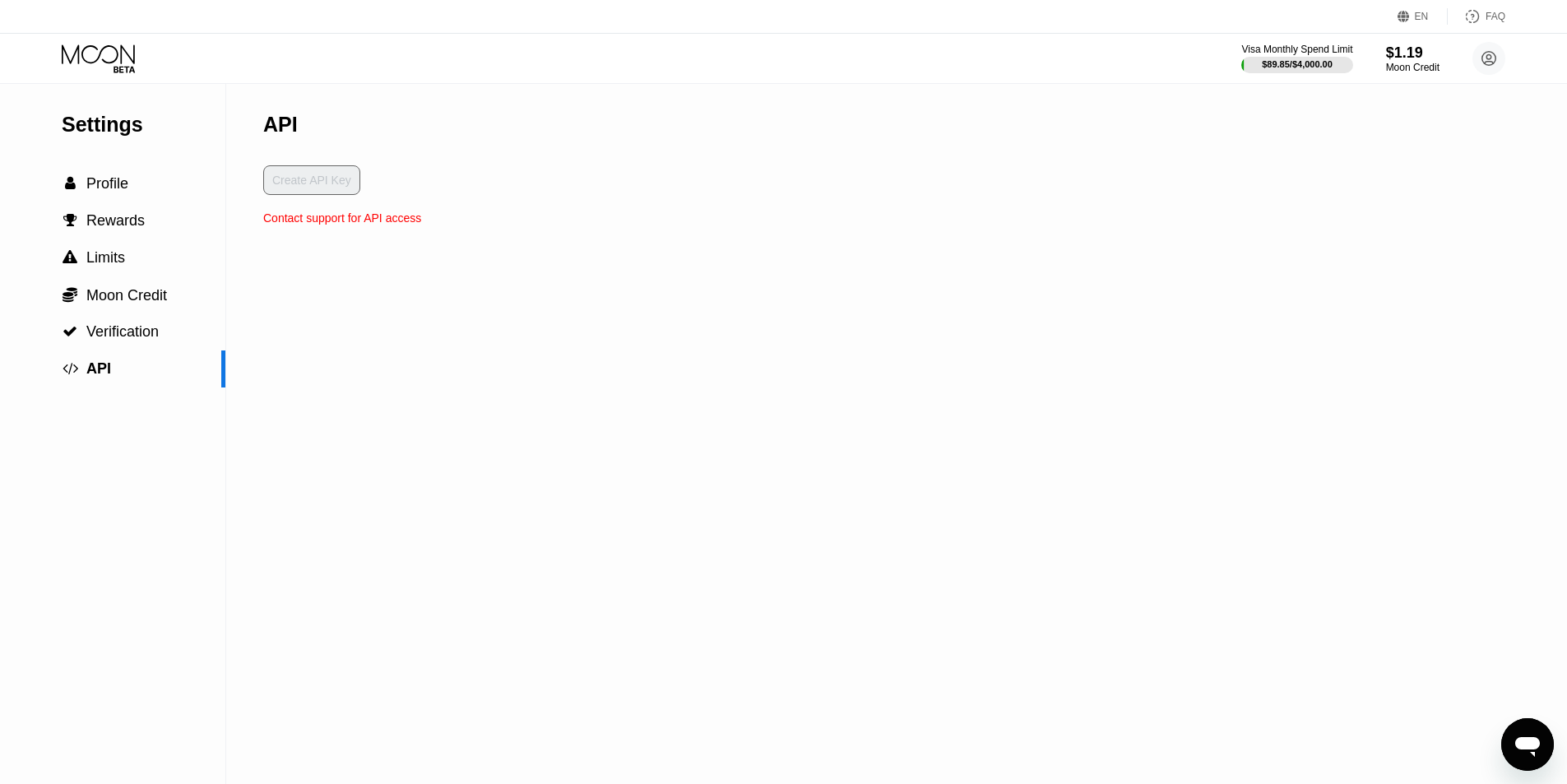
click at [272, 243] on div "Settings  Profile  Rewards  Limits  Moon Credit  Verification  API API Cr…" at bounding box center [784, 433] width 1567 height 700
click at [332, 224] on div "Contact support for API access" at bounding box center [343, 217] width 158 height 13
click at [131, 57] on icon at bounding box center [100, 58] width 77 height 29
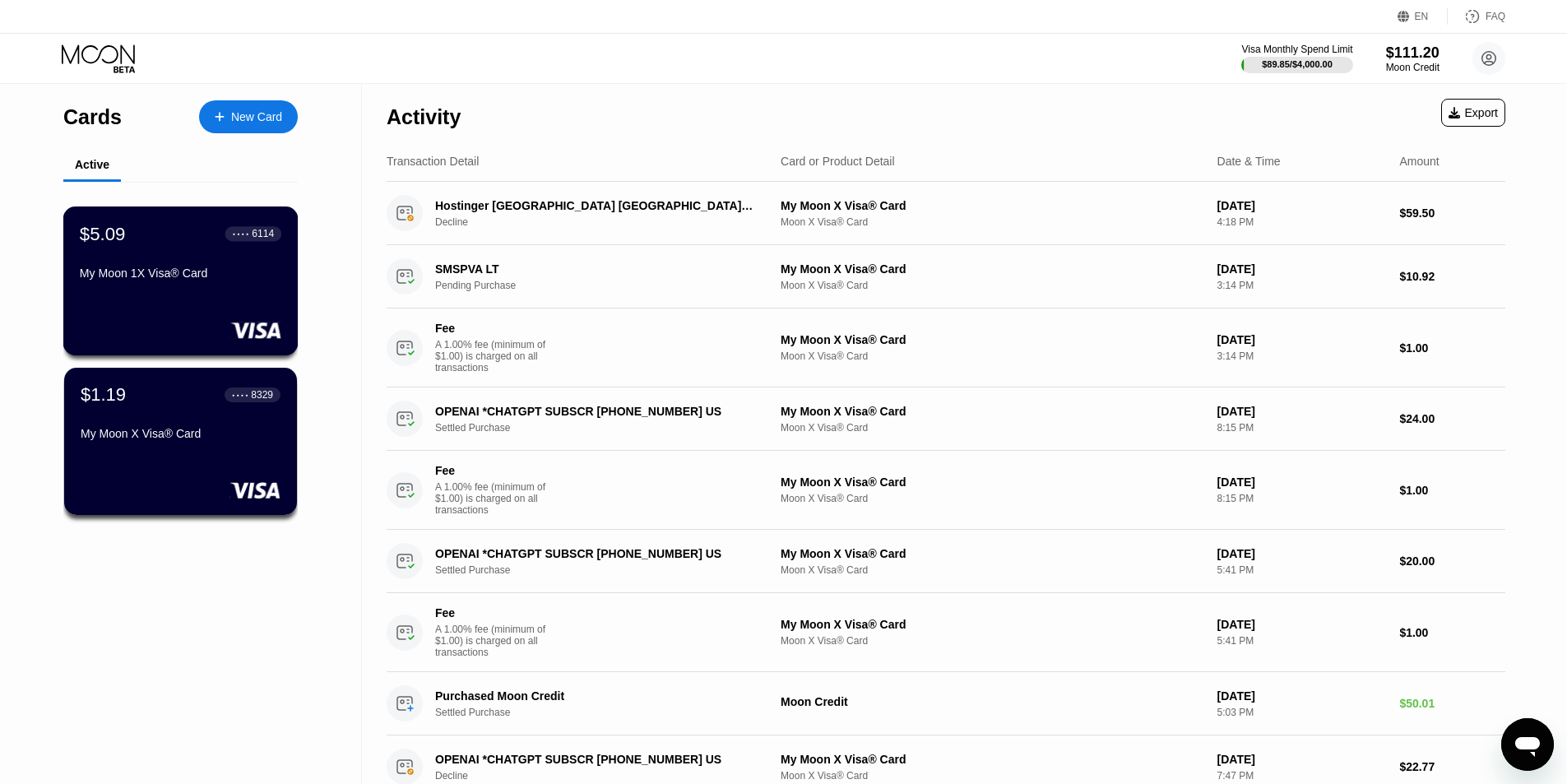
click at [230, 277] on div "My Moon 1X Visa® Card" at bounding box center [181, 273] width 202 height 13
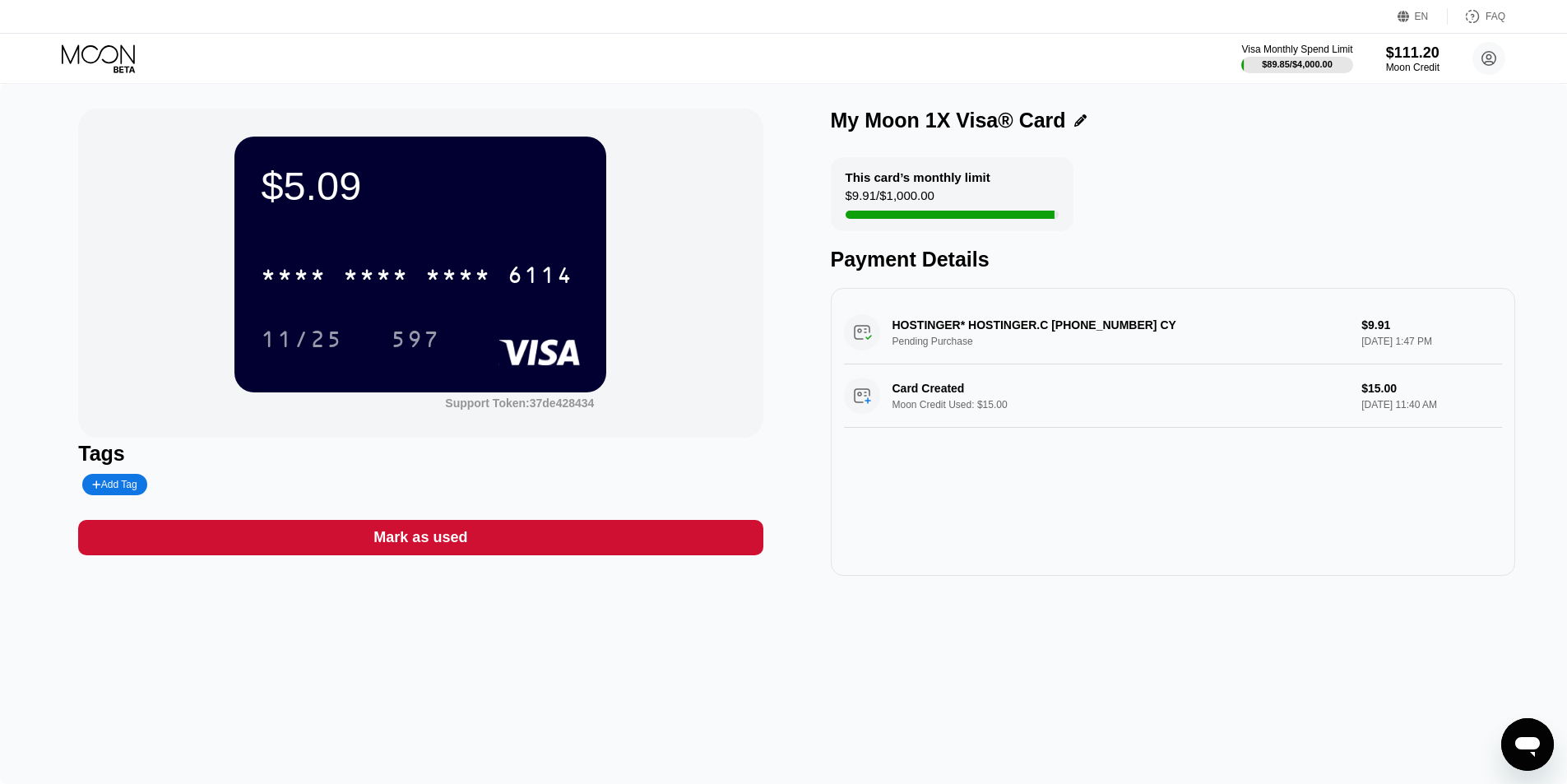
click at [87, 51] on icon at bounding box center [100, 58] width 77 height 29
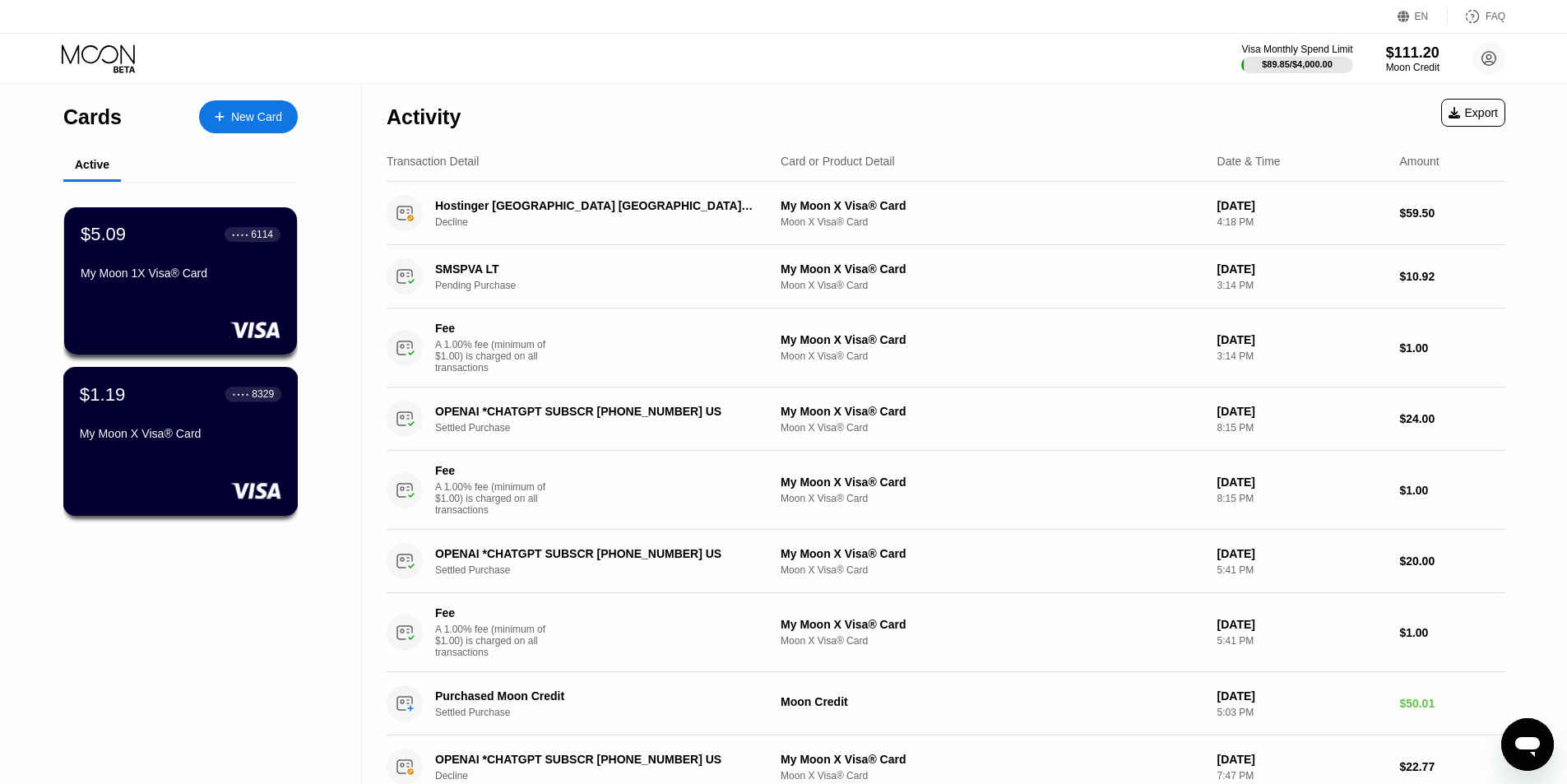
drag, startPoint x: 212, startPoint y: 404, endPoint x: 241, endPoint y: 404, distance: 29.0
click at [215, 404] on div "$1.19 ● ● ● ● 8329" at bounding box center [181, 394] width 202 height 22
